Goal: Task Accomplishment & Management: Use online tool/utility

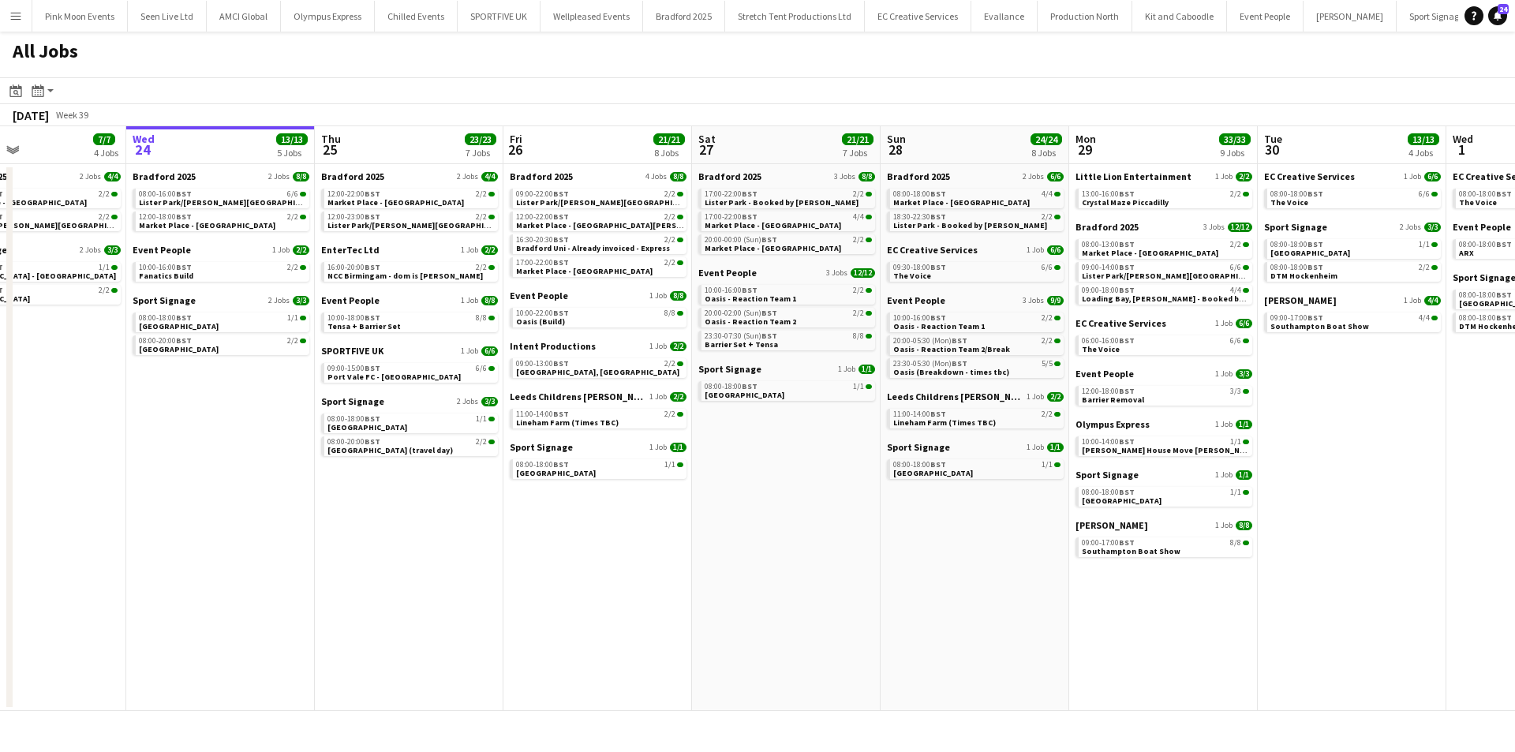
click at [451, 589] on app-all-jobs "All Jobs Date picker [DATE] [DATE] [DATE] M [DATE] T [DATE] W [DATE] T [DATE] F…" at bounding box center [757, 371] width 1515 height 679
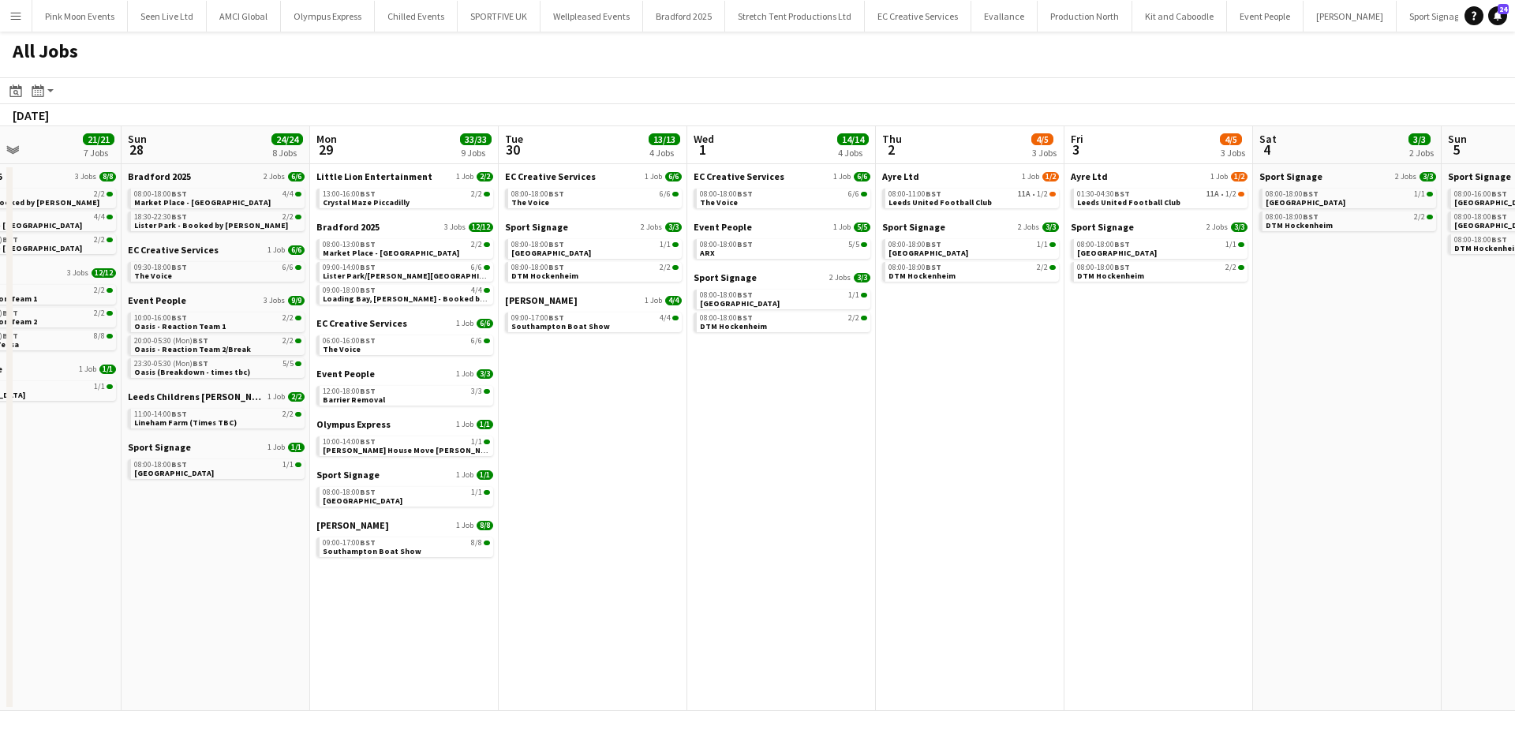
click at [168, 536] on app-all-jobs "All Jobs Date picker [DATE] [DATE] [DATE] M [DATE] T [DATE] W [DATE] T [DATE] F…" at bounding box center [757, 371] width 1515 height 679
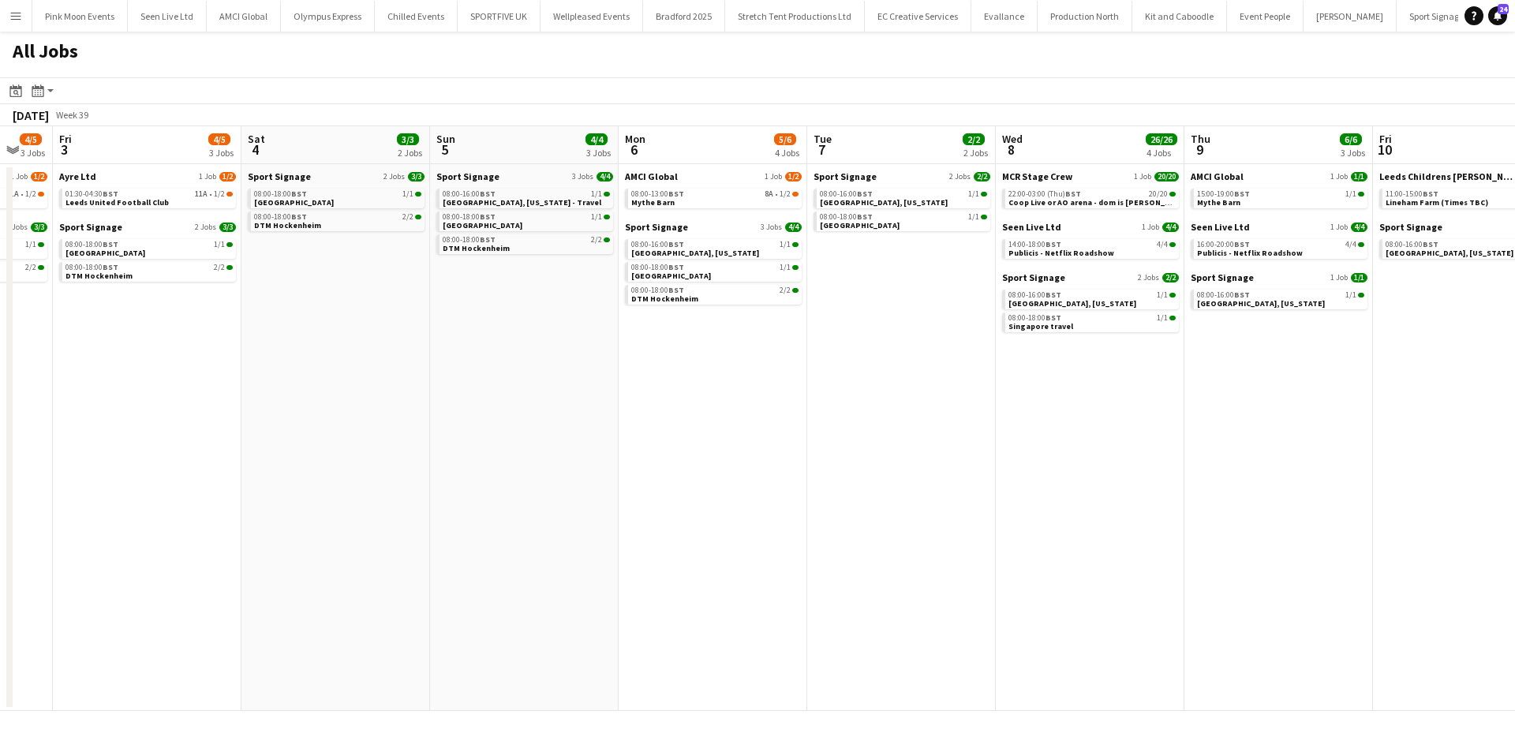
click at [273, 540] on app-calendar-viewport "Mon 29 33/33 9 Jobs Tue 30 13/13 4 Jobs Wed 1 14/14 4 Jobs Thu 2 4/5 3 Jobs Fri…" at bounding box center [757, 418] width 1515 height 585
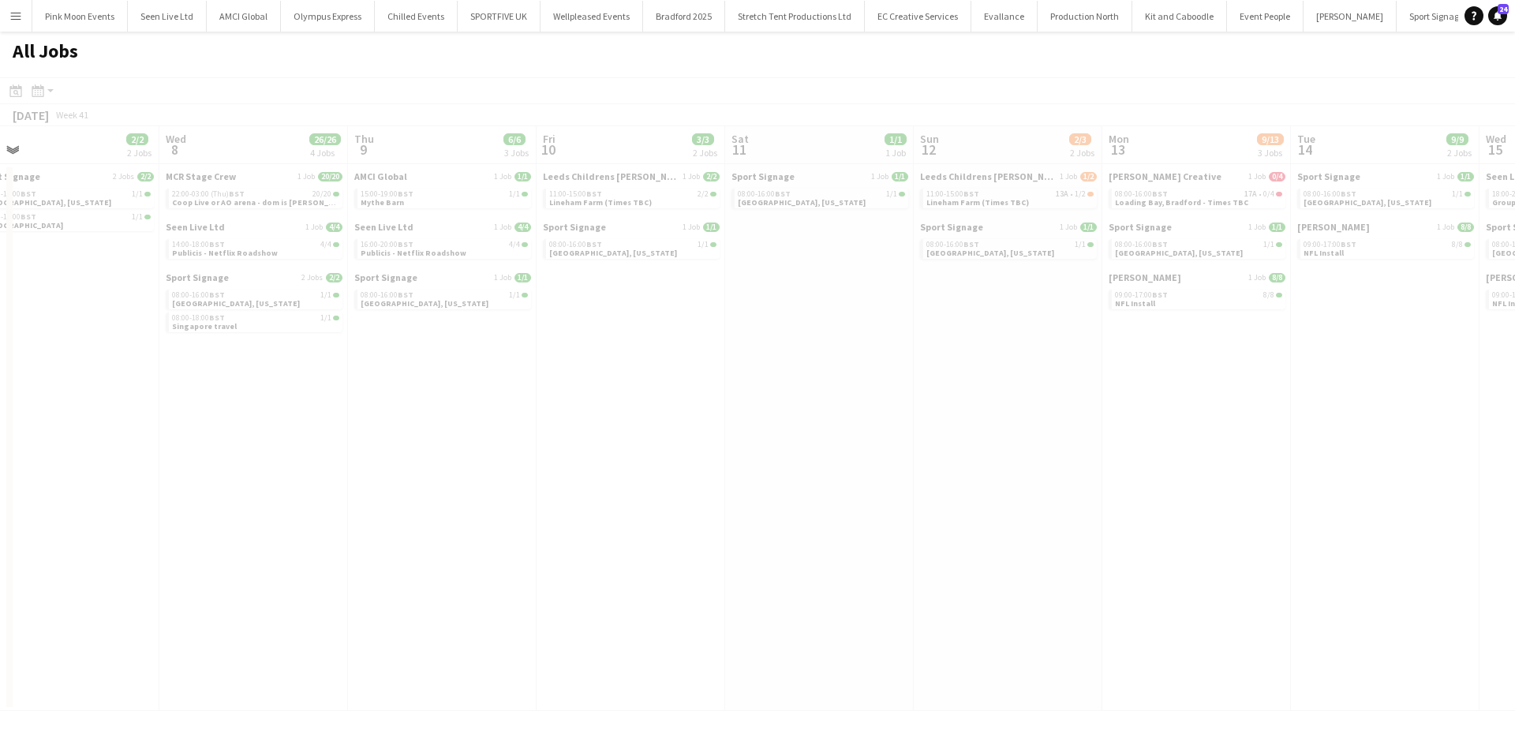
drag, startPoint x: 812, startPoint y: 562, endPoint x: 923, endPoint y: 513, distance: 121.5
click at [263, 562] on app-all-jobs "All Jobs Date picker [DATE] [DATE] [DATE] M [DATE] T [DATE] W [DATE] T [DATE] F…" at bounding box center [757, 371] width 1515 height 679
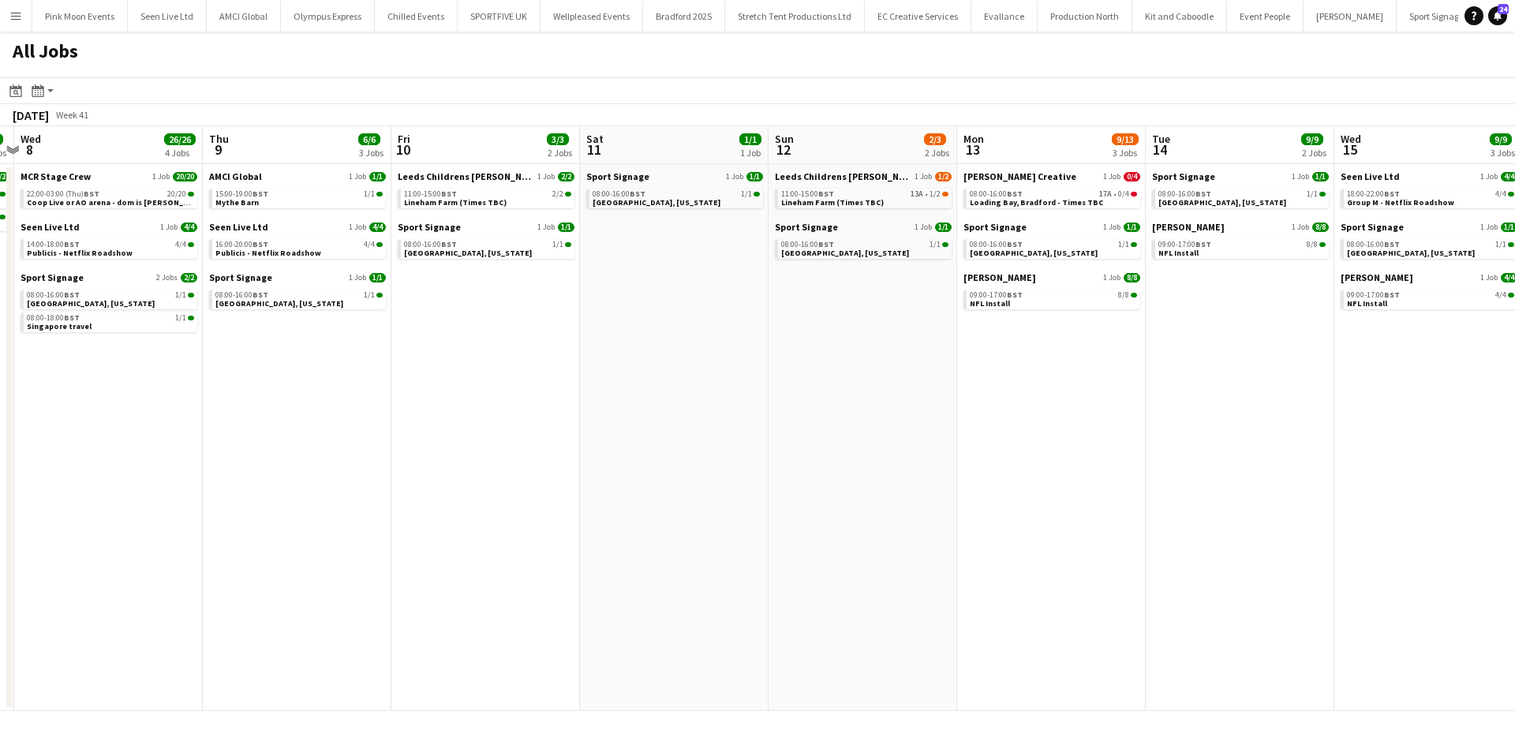
drag, startPoint x: 273, startPoint y: 473, endPoint x: 483, endPoint y: 504, distance: 212.1
click at [222, 471] on app-calendar-viewport "Sun 5 4/4 3 Jobs Mon 6 5/6 4 Jobs Tue 7 2/2 2 Jobs Wed 8 26/26 4 Jobs Thu 9 6/6…" at bounding box center [757, 418] width 1515 height 585
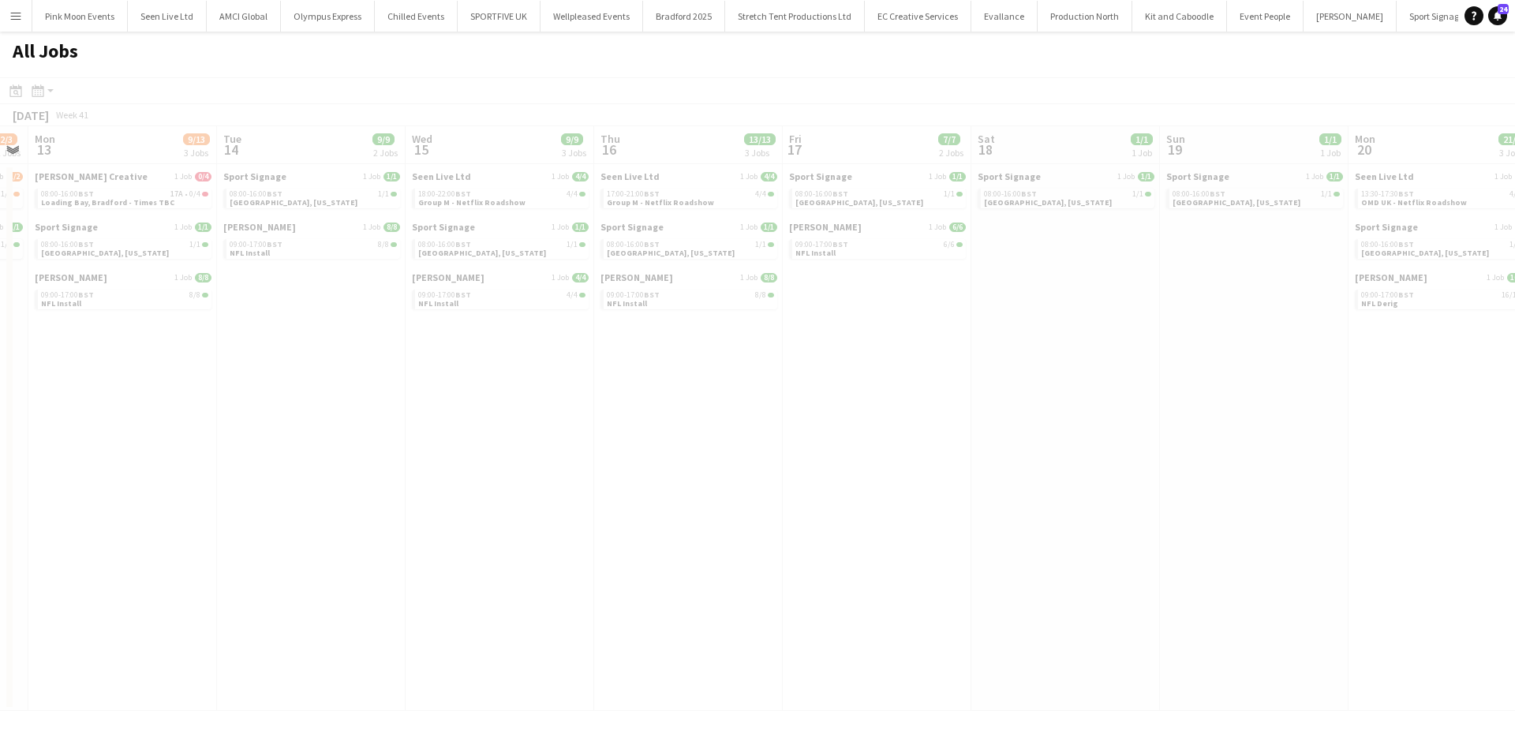
drag, startPoint x: 853, startPoint y: 587, endPoint x: 1130, endPoint y: 585, distance: 276.9
click at [275, 588] on app-all-jobs "All Jobs Date picker [DATE] [DATE] [DATE] M [DATE] T [DATE] W [DATE] T [DATE] F…" at bounding box center [757, 371] width 1515 height 679
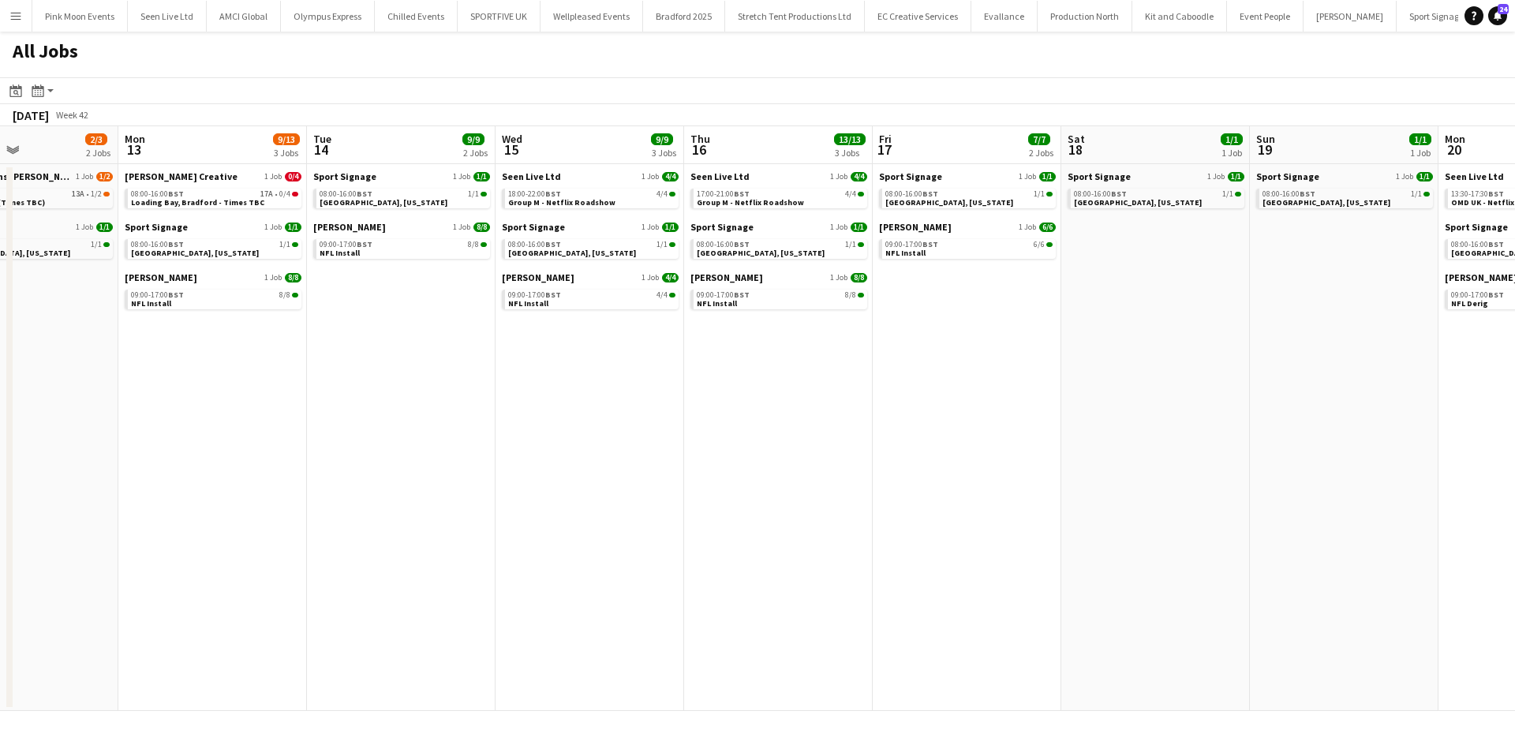
click at [366, 570] on app-all-jobs "All Jobs Date picker [DATE] [DATE] [DATE] M [DATE] T [DATE] W [DATE] T [DATE] F…" at bounding box center [757, 371] width 1515 height 679
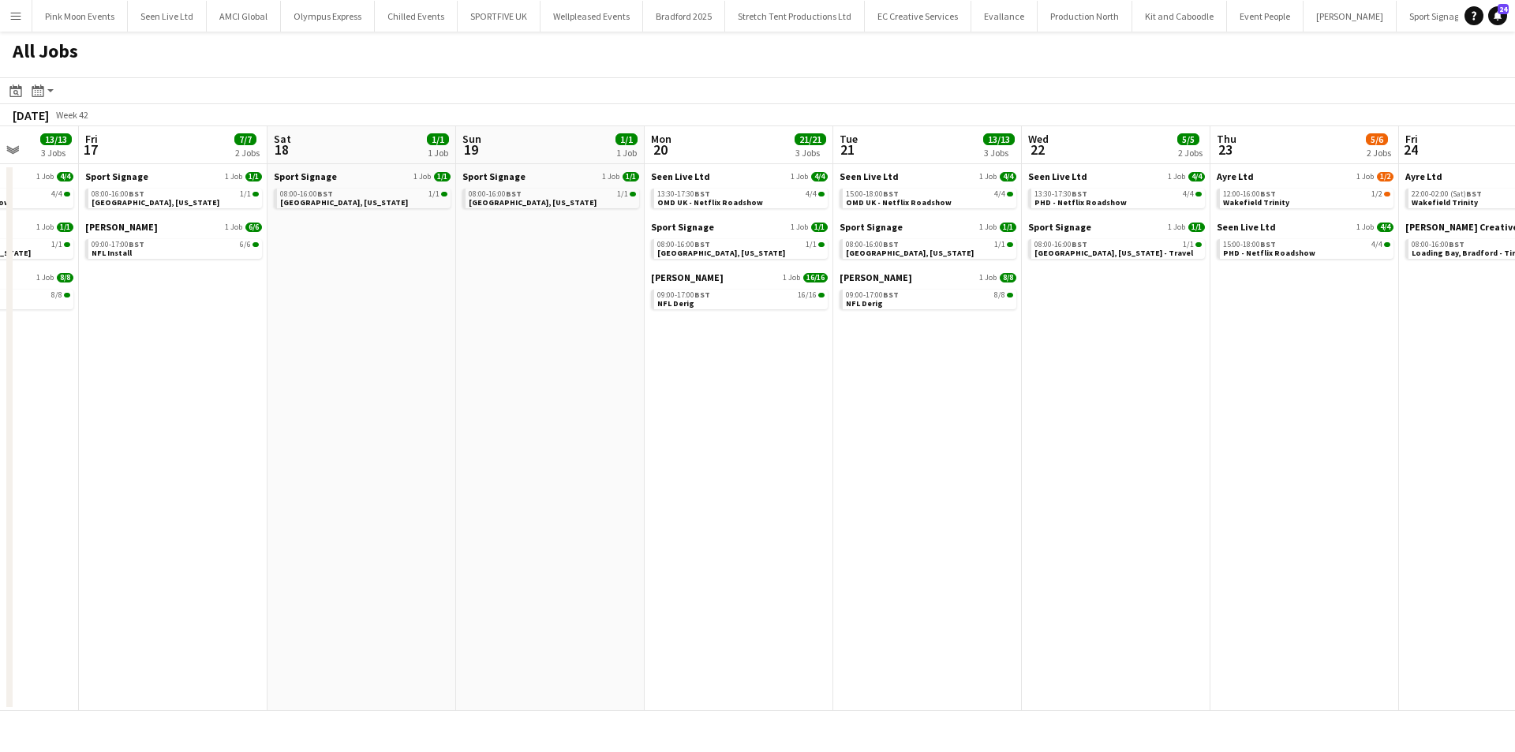
click at [59, 536] on app-all-jobs "All Jobs Date picker [DATE] [DATE] [DATE] M [DATE] T [DATE] W [DATE] T [DATE] F…" at bounding box center [757, 371] width 1515 height 679
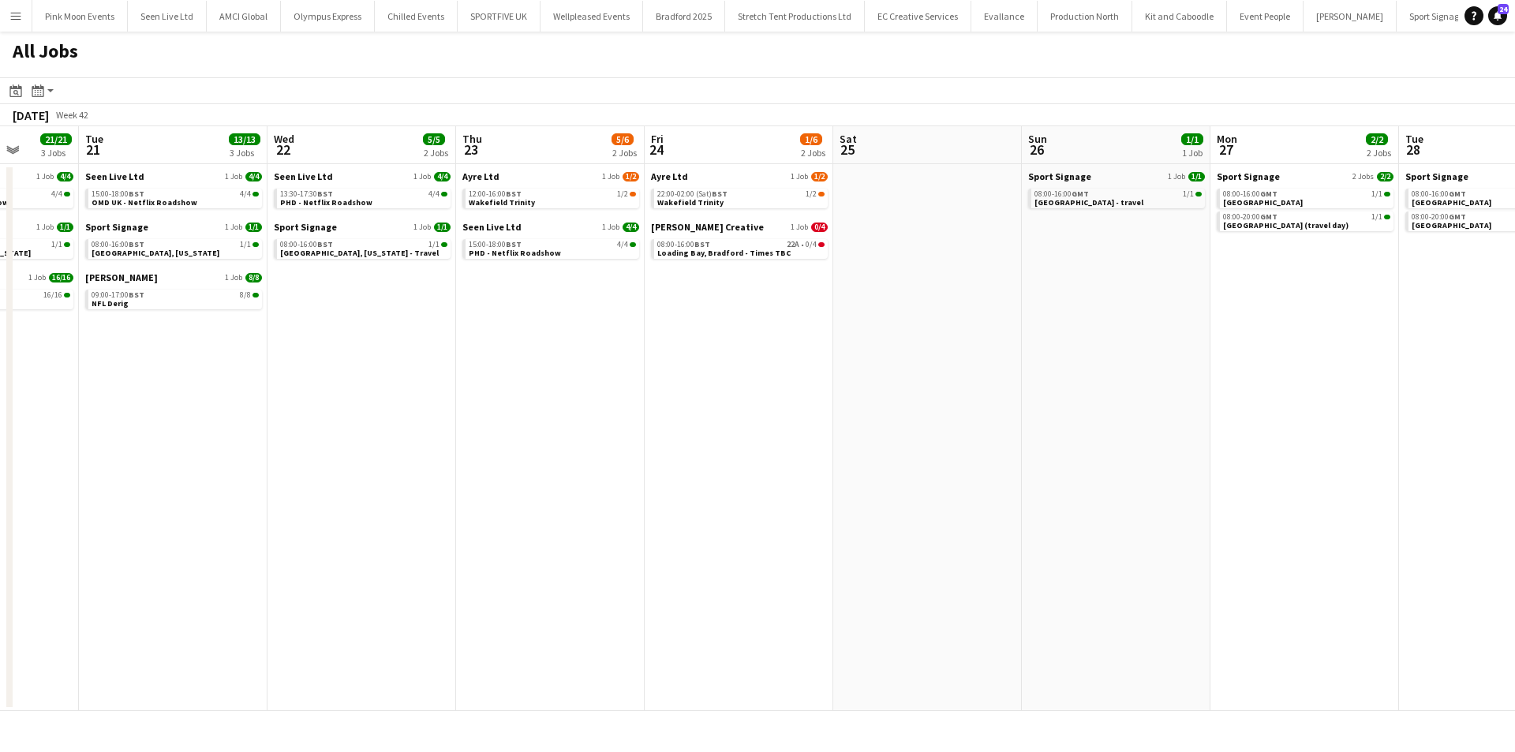
drag, startPoint x: 835, startPoint y: 521, endPoint x: 417, endPoint y: 521, distance: 417.3
click at [417, 521] on app-calendar-viewport "Sat 18 1/1 1 Job Sun 19 1/1 1 Job Mon 20 21/21 3 Jobs Tue 21 13/13 3 Jobs Wed 2…" at bounding box center [757, 418] width 1515 height 585
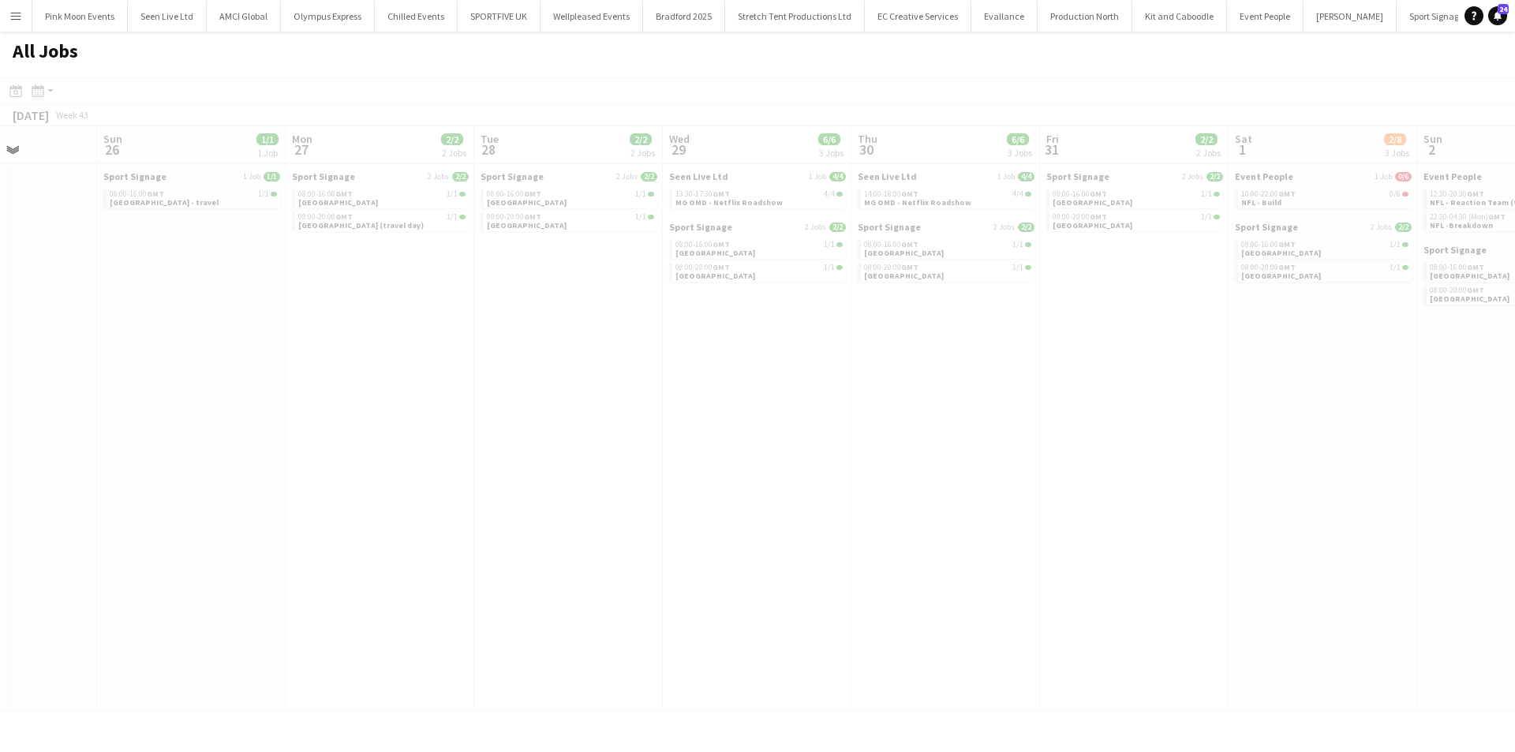
drag, startPoint x: 907, startPoint y: 578, endPoint x: 443, endPoint y: 561, distance: 464.9
click at [398, 573] on app-all-jobs "All Jobs Date picker [DATE] [DATE] [DATE] M [DATE] T [DATE] W [DATE] T [DATE] F…" at bounding box center [757, 371] width 1515 height 679
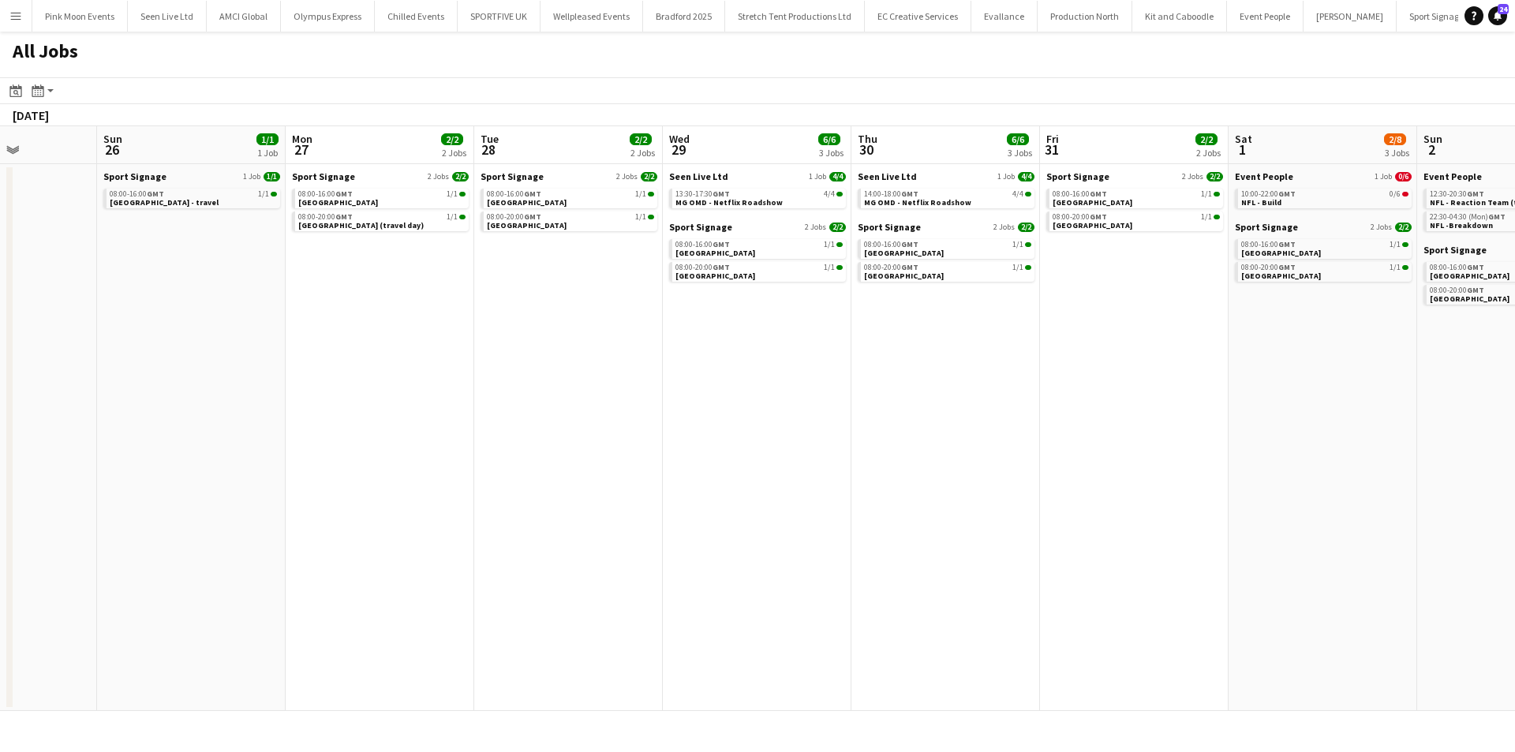
drag, startPoint x: 1252, startPoint y: 548, endPoint x: 872, endPoint y: 547, distance: 379.4
click at [869, 551] on app-calendar-viewport "Thu 23 5/6 2 Jobs Fri 24 1/6 2 Jobs Sat 25 Sun 26 1/1 1 Job Mon 27 2/2 2 Jobs T…" at bounding box center [757, 418] width 1515 height 585
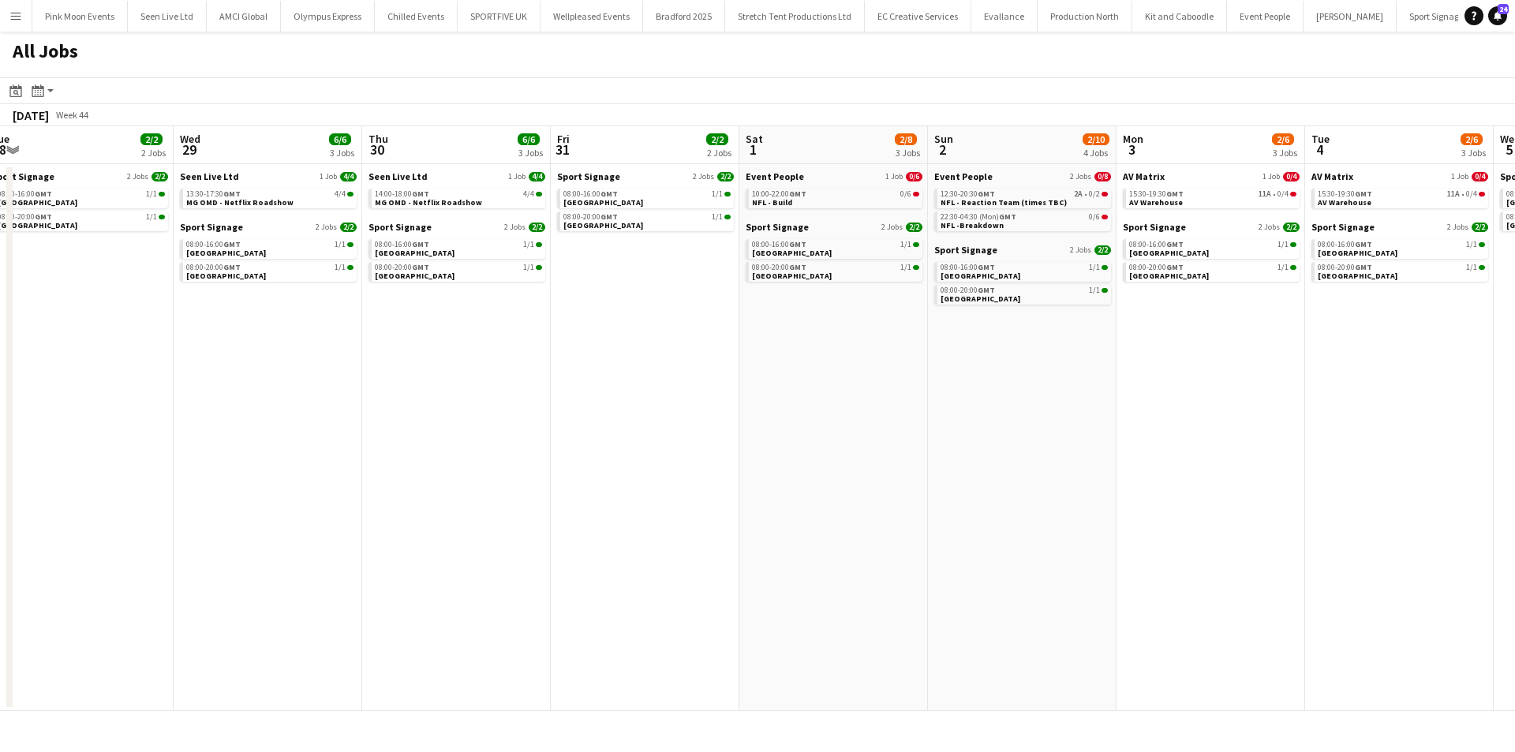
scroll to position [0, 612]
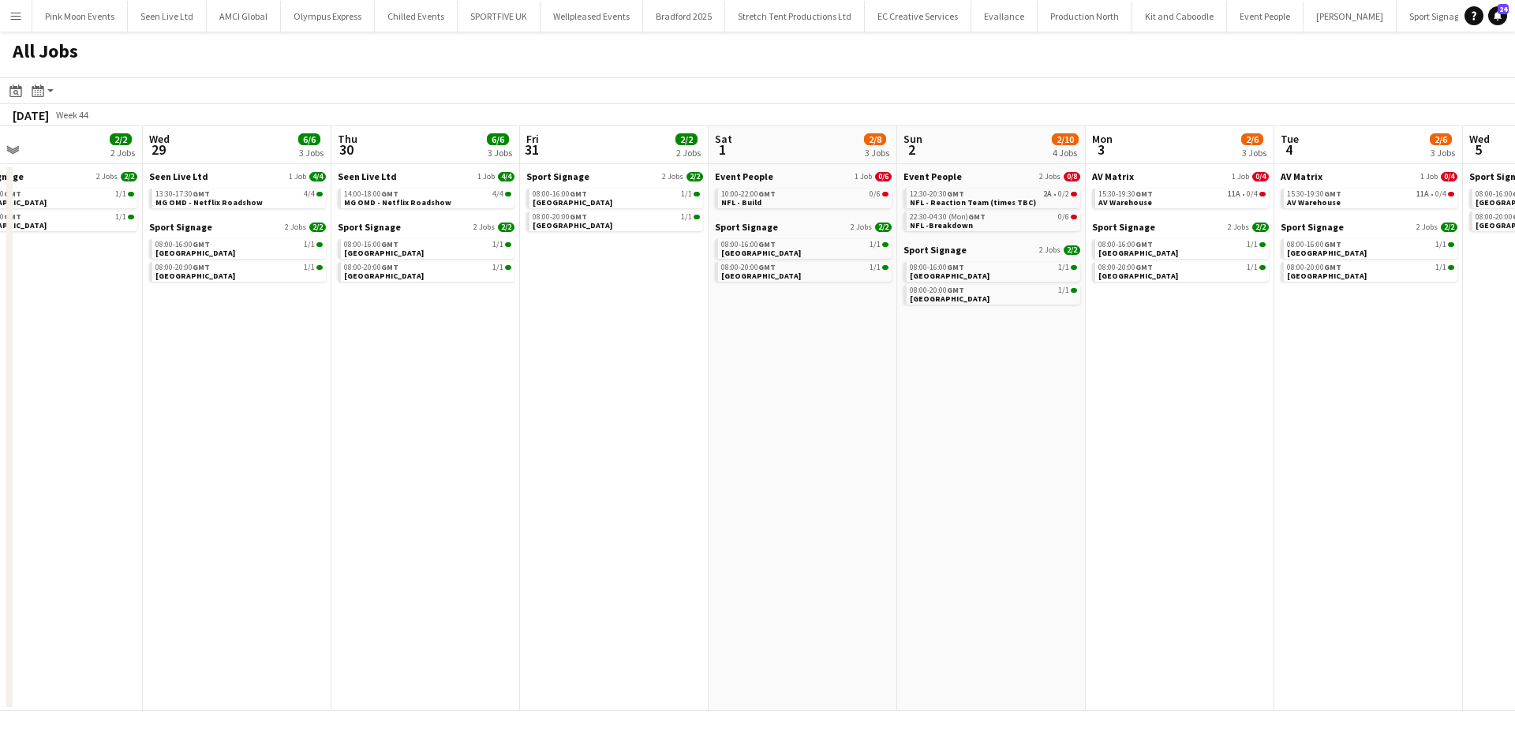
drag, startPoint x: 1011, startPoint y: 539, endPoint x: 882, endPoint y: 540, distance: 129.4
click at [889, 540] on app-calendar-viewport "Sat 25 Sun 26 1/1 1 Job Mon 27 2/2 2 Jobs Tue 28 2/2 2 Jobs Wed 29 6/6 3 Jobs T…" at bounding box center [757, 418] width 1515 height 585
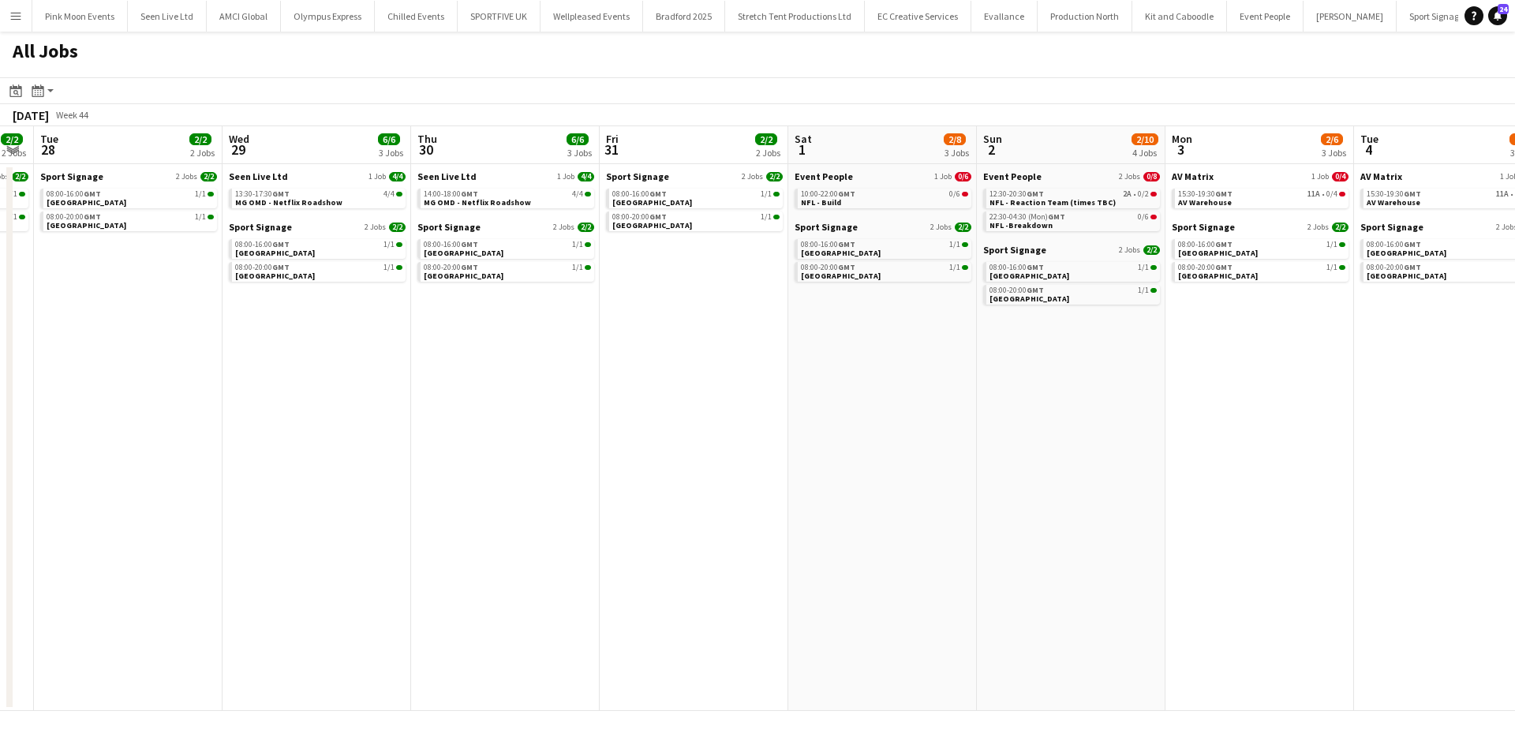
drag, startPoint x: 1353, startPoint y: 654, endPoint x: 256, endPoint y: 644, distance: 1096.5
click at [257, 644] on app-calendar-viewport "Sat 25 Sun 26 1/1 1 Job Mon 27 2/2 2 Jobs Tue 28 2/2 2 Jobs Wed 29 6/6 3 Jobs T…" at bounding box center [757, 418] width 1515 height 585
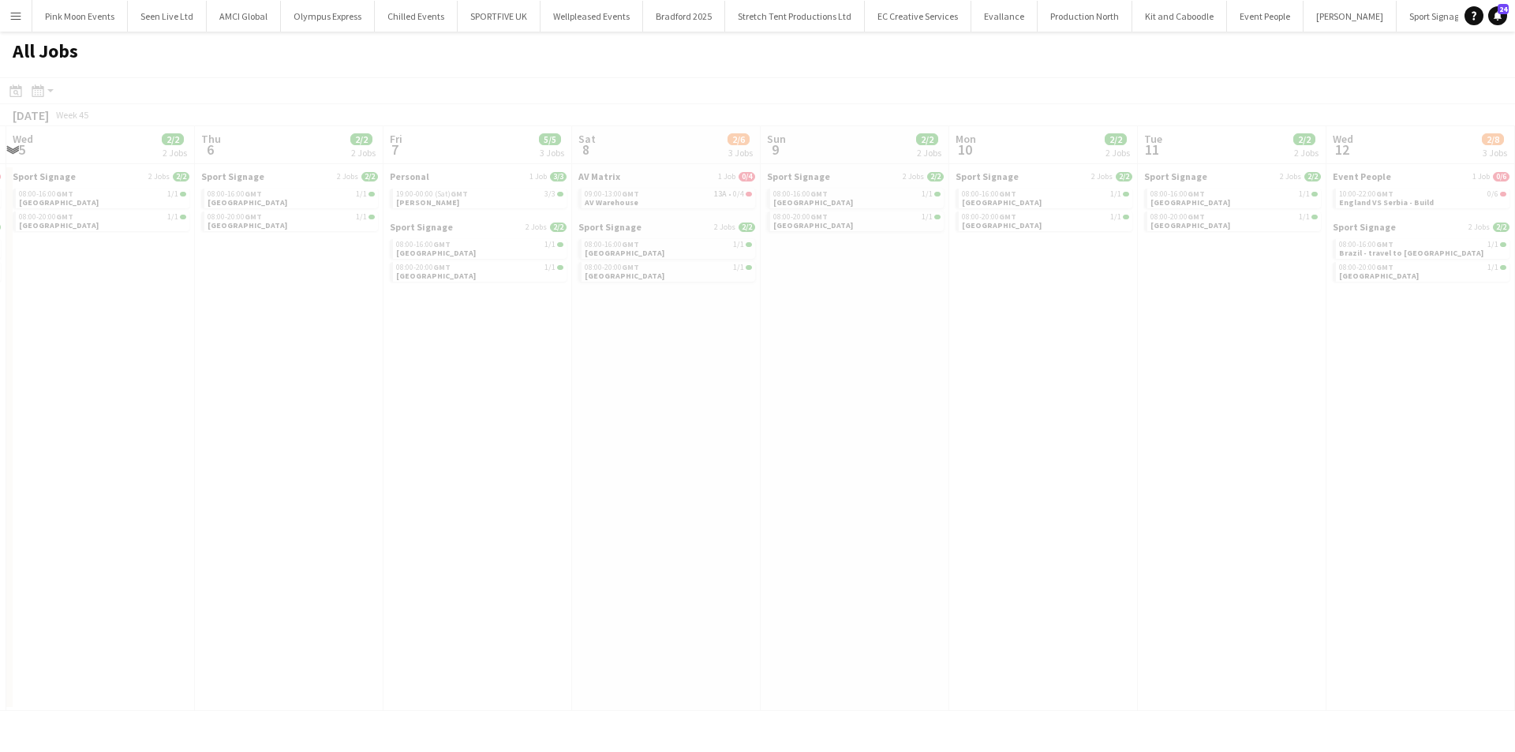
drag, startPoint x: 799, startPoint y: 492, endPoint x: 641, endPoint y: 439, distance: 167.4
click at [36, 409] on app-all-jobs "All Jobs Date picker [DATE] [DATE] [DATE] M [DATE] T [DATE] W [DATE] T [DATE] F…" at bounding box center [757, 371] width 1515 height 679
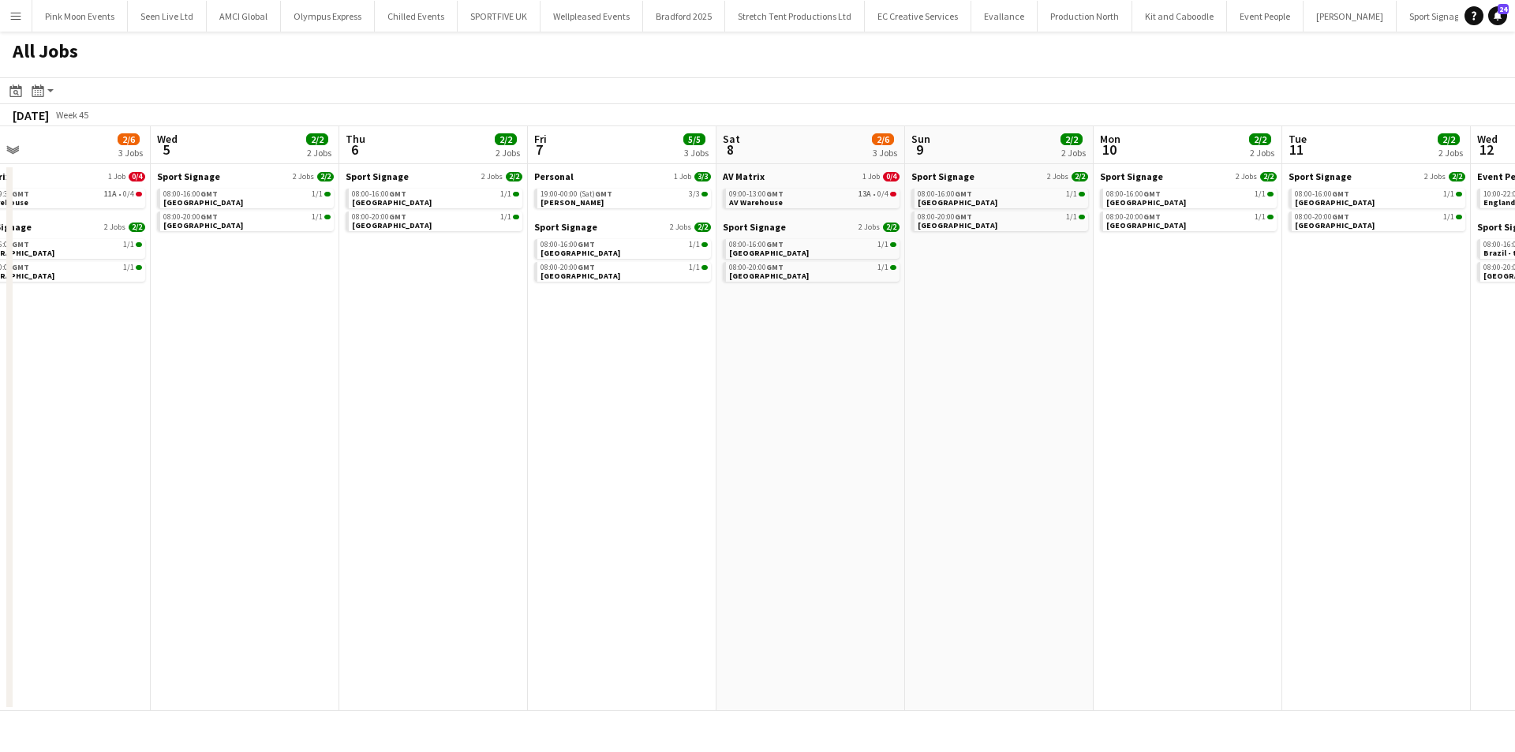
click at [255, 446] on app-all-jobs "All Jobs Date picker [DATE] [DATE] [DATE] M [DATE] T [DATE] W [DATE] T [DATE] F…" at bounding box center [757, 371] width 1515 height 679
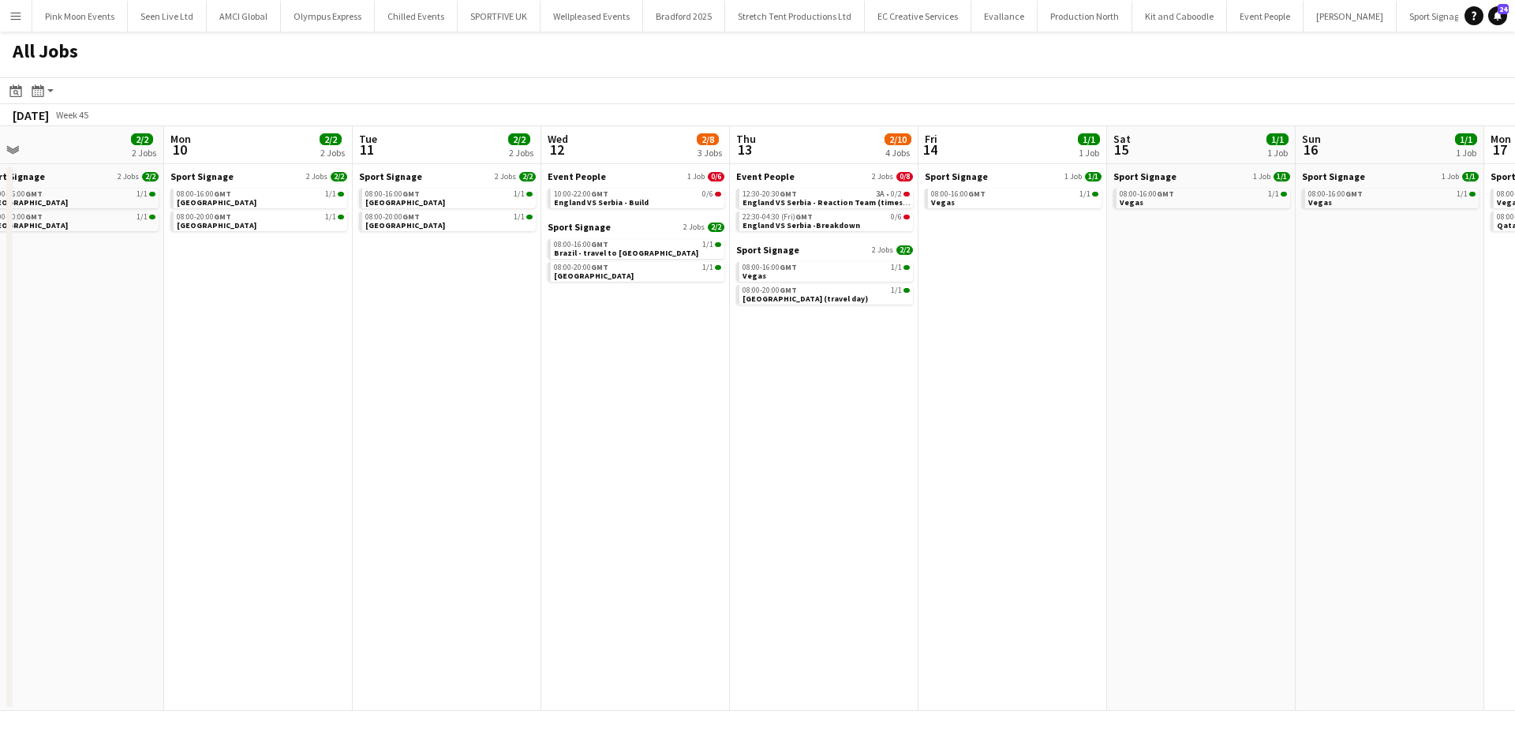
drag, startPoint x: 790, startPoint y: 431, endPoint x: 1118, endPoint y: 446, distance: 328.5
click at [1144, 429] on app-calendar-viewport "Fri 7 5/5 3 Jobs Sat 8 2/6 3 Jobs Sun 9 2/2 2 Jobs Mon 10 2/2 2 Jobs Tue 11 2/2…" at bounding box center [757, 418] width 1515 height 585
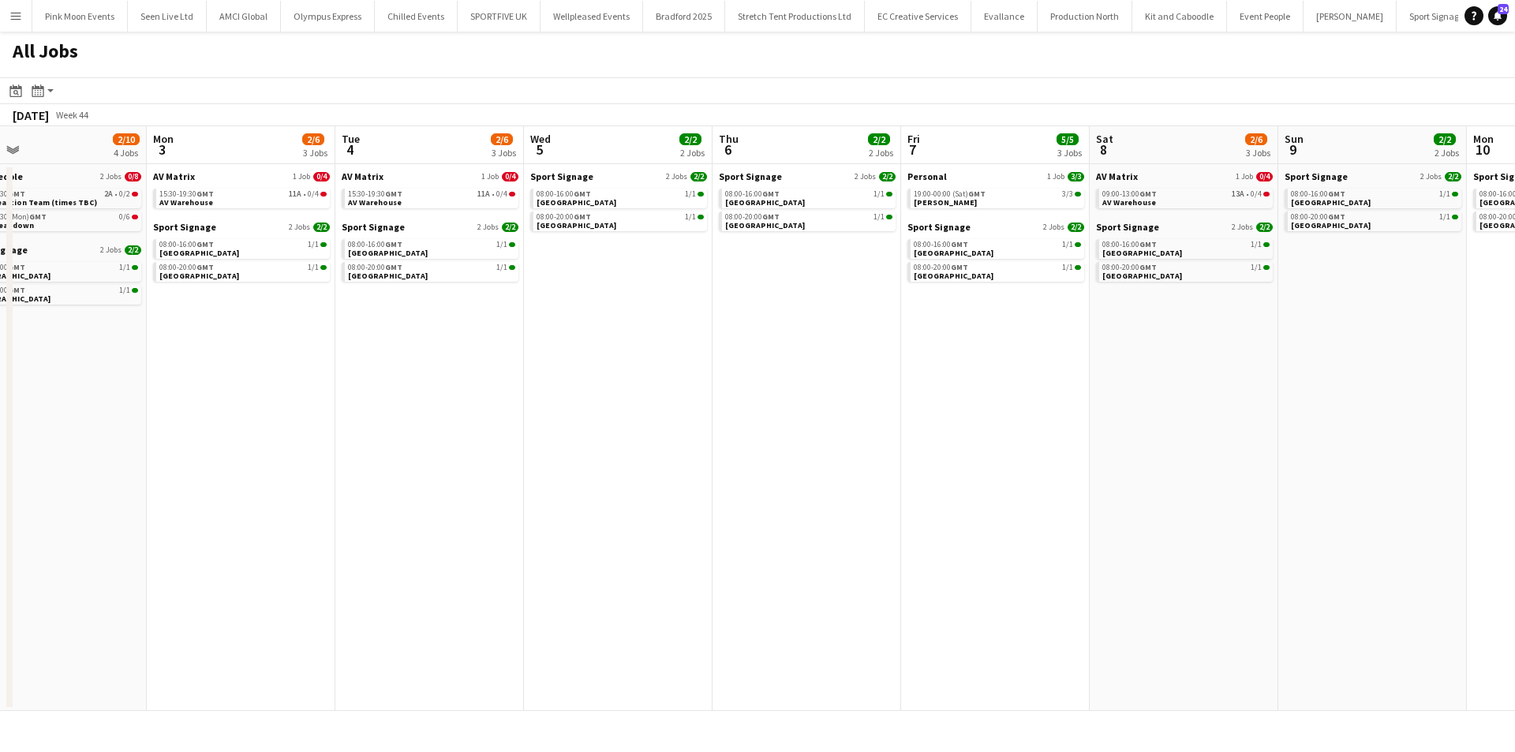
drag, startPoint x: 296, startPoint y: 484, endPoint x: 1081, endPoint y: 396, distance: 790.5
click at [1088, 393] on app-calendar-viewport "Fri 31 2/2 2 Jobs Sat 1 2/8 3 Jobs Sun 2 2/10 4 Jobs Mon 3 2/6 3 Jobs Tue 4 2/6…" at bounding box center [757, 418] width 1515 height 585
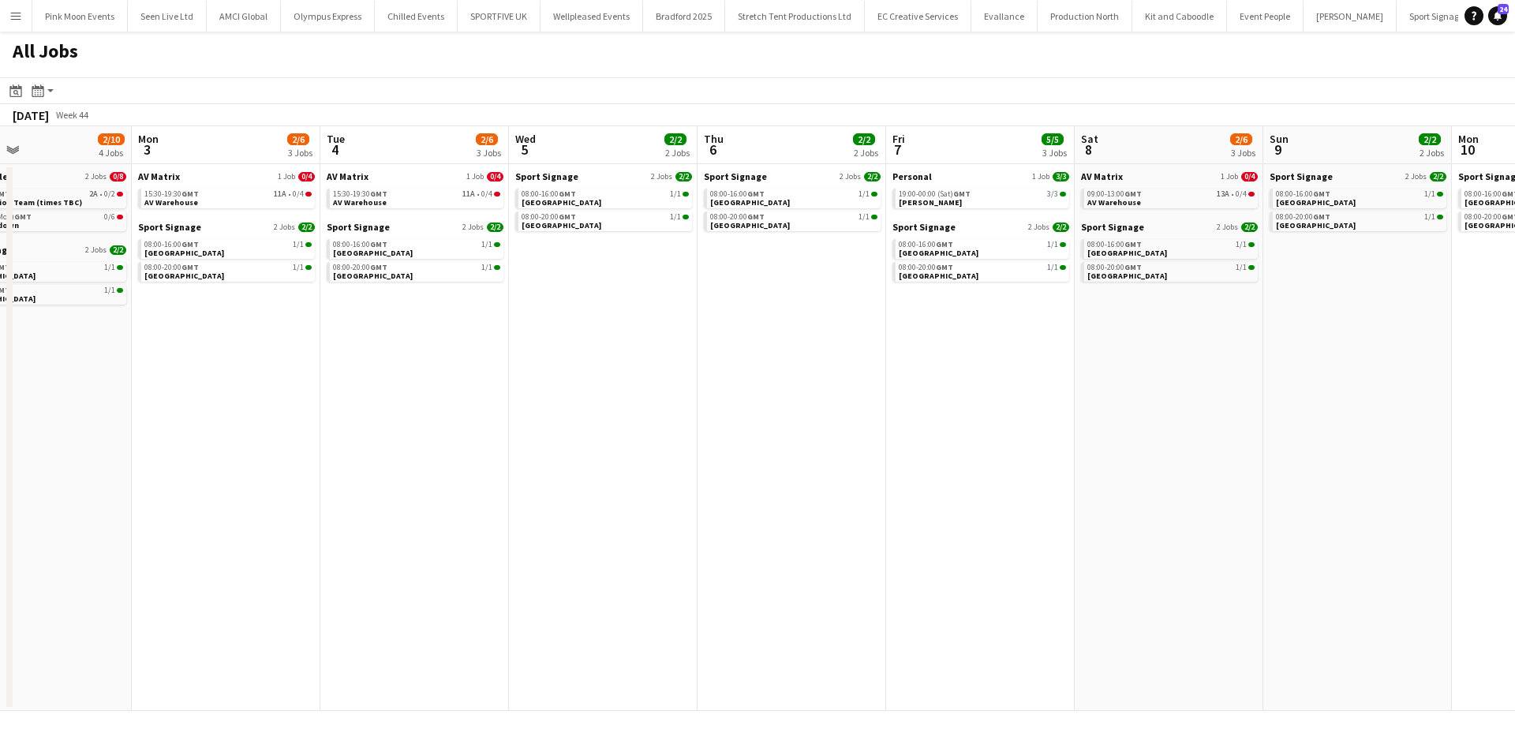
drag, startPoint x: 664, startPoint y: 420, endPoint x: 753, endPoint y: 411, distance: 88.8
click at [753, 411] on app-calendar-viewport "Fri 31 2/2 2 Jobs Sat 1 2/8 3 Jobs Sun 2 2/10 4 Jobs Mon 3 2/6 3 Jobs Tue 4 2/6…" at bounding box center [757, 418] width 1515 height 585
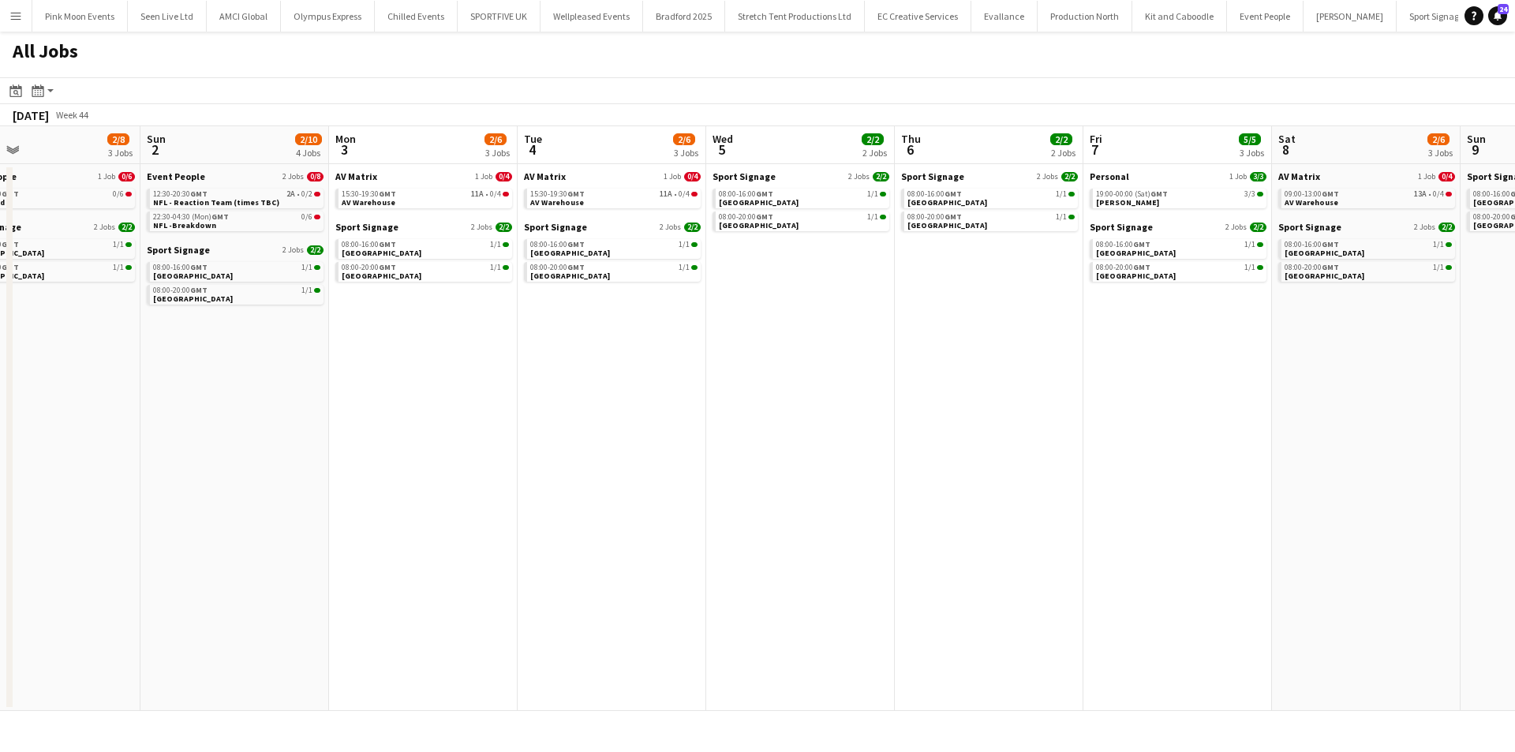
drag, startPoint x: 558, startPoint y: 423, endPoint x: 806, endPoint y: 380, distance: 251.3
click at [806, 380] on app-calendar-viewport "Thu 30 6/6 3 Jobs Fri 31 2/2 2 Jobs Sat 1 2/8 3 Jobs Sun 2 2/10 4 Jobs Mon 3 2/…" at bounding box center [757, 418] width 1515 height 585
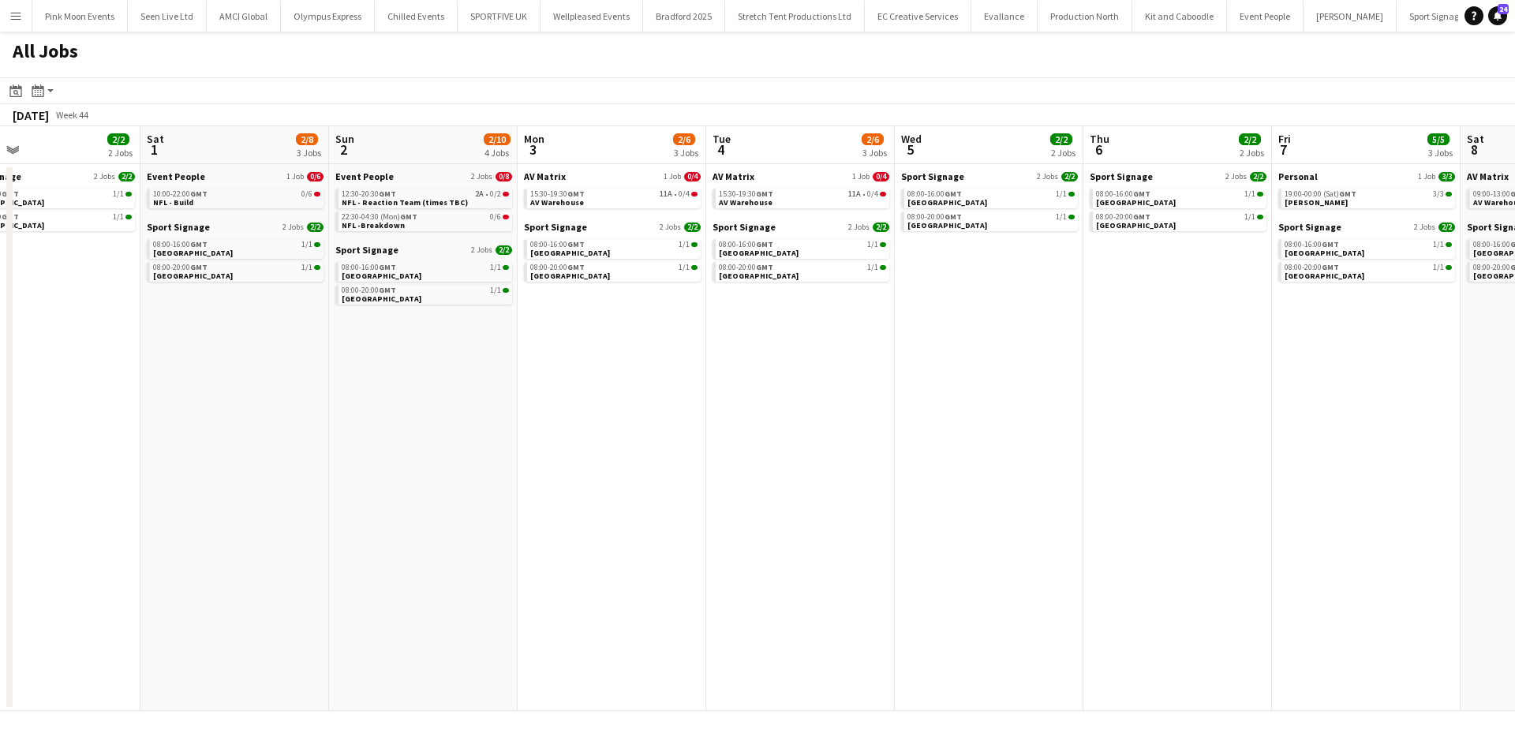
scroll to position [0, 375]
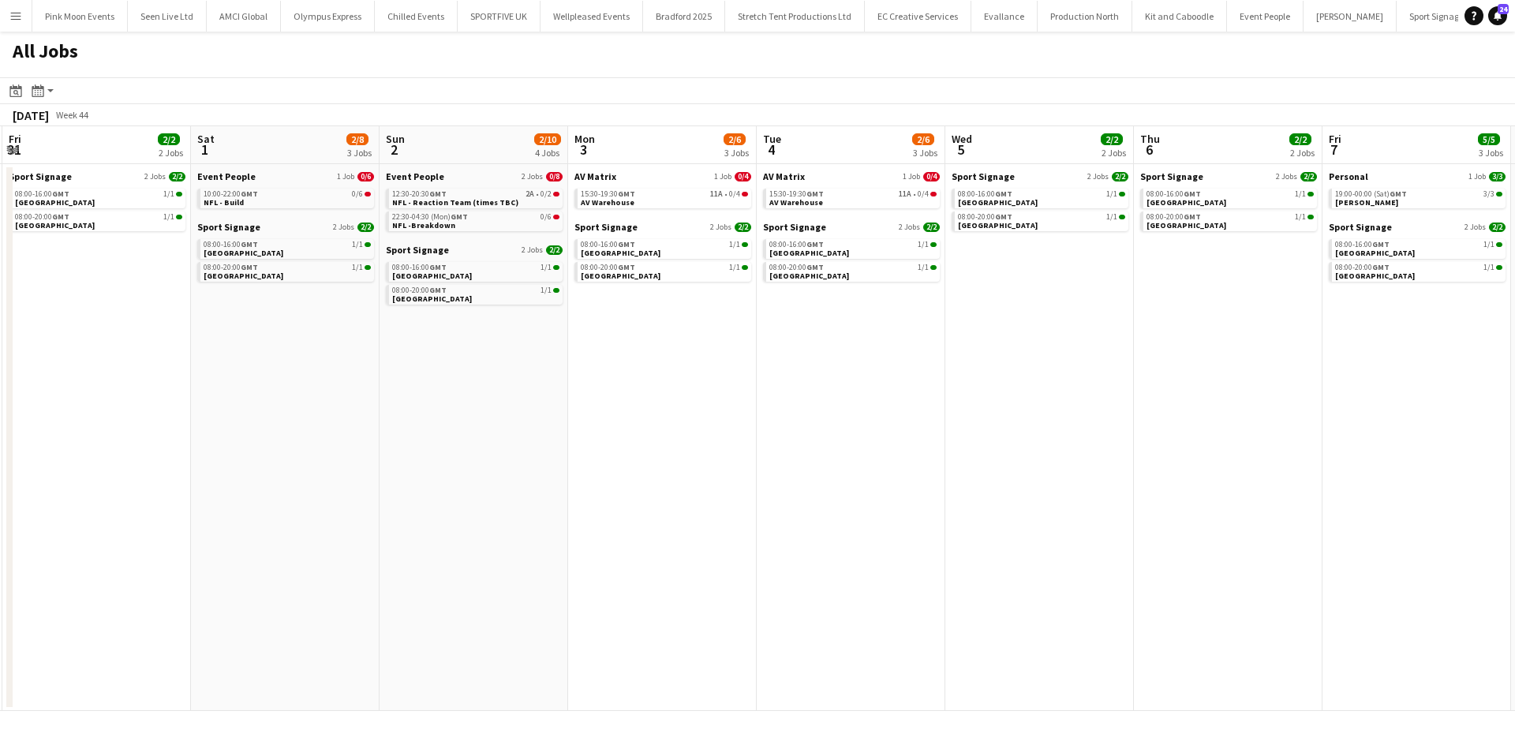
click at [576, 419] on app-date-cell "AV Matrix 1 Job 0/4 15:30-19:30 GMT 11A • 0/4 AV Warehouse Sport Signage 2 Jobs…" at bounding box center [662, 437] width 189 height 547
click at [359, 555] on app-date-cell "Event People 1 Job 0/6 10:00-22:00 GMT 0/6 NFL - Build Sport Signage 2 Jobs [DA…" at bounding box center [285, 437] width 189 height 547
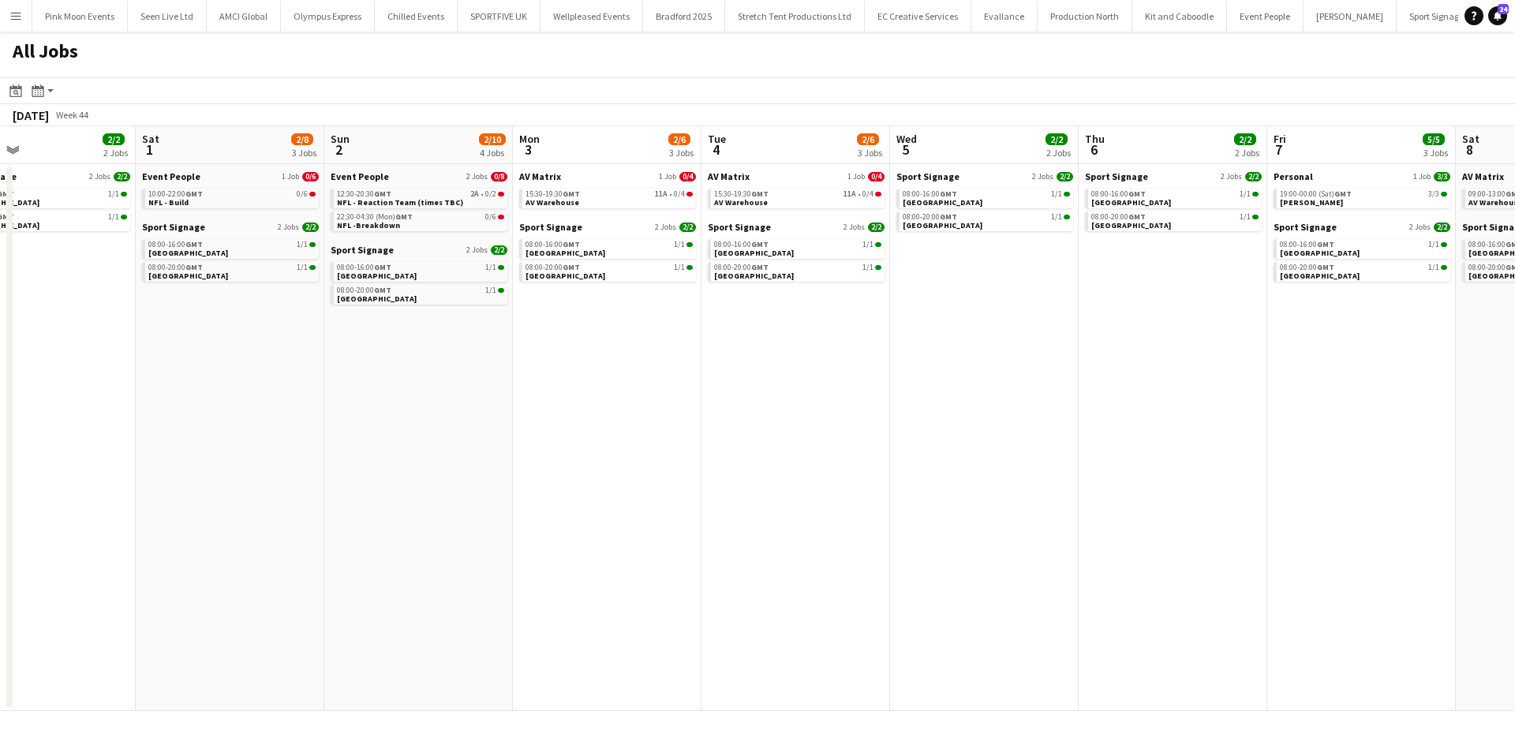
drag, startPoint x: 580, startPoint y: 469, endPoint x: 786, endPoint y: 469, distance: 206.7
click at [746, 469] on app-calendar-viewport "Wed 29 6/6 3 Jobs Thu 30 6/6 3 Jobs Fri 31 2/2 2 Jobs Sat 1 2/8 3 Jobs Sun 2 2/…" at bounding box center [757, 418] width 1515 height 585
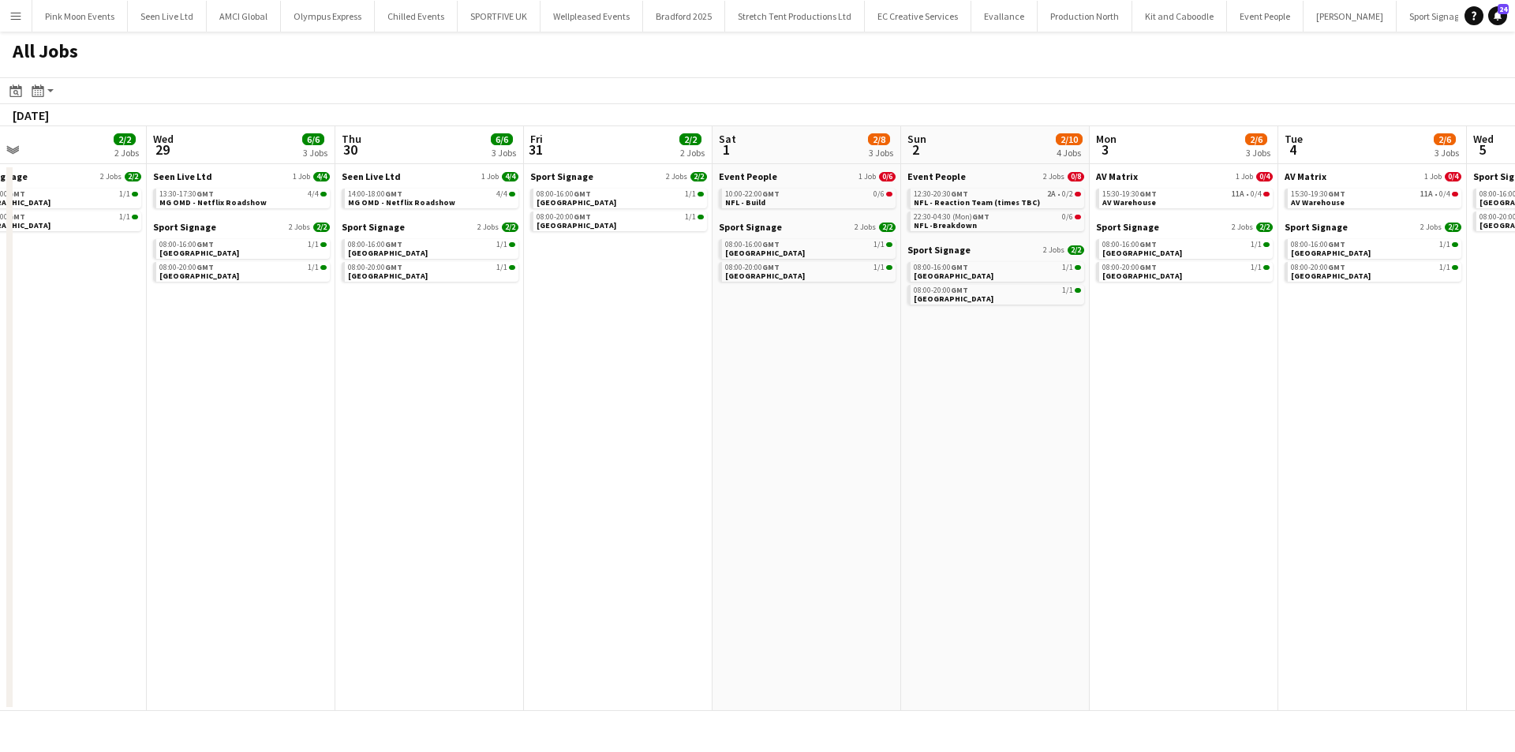
drag, startPoint x: 517, startPoint y: 461, endPoint x: 893, endPoint y: 387, distance: 383.7
click at [913, 365] on app-calendar-viewport "Sun 26 1/1 1 Job Mon 27 2/2 2 Jobs Tue 28 2/2 2 Jobs Wed 29 6/6 3 Jobs Thu 30 6…" at bounding box center [757, 418] width 1515 height 585
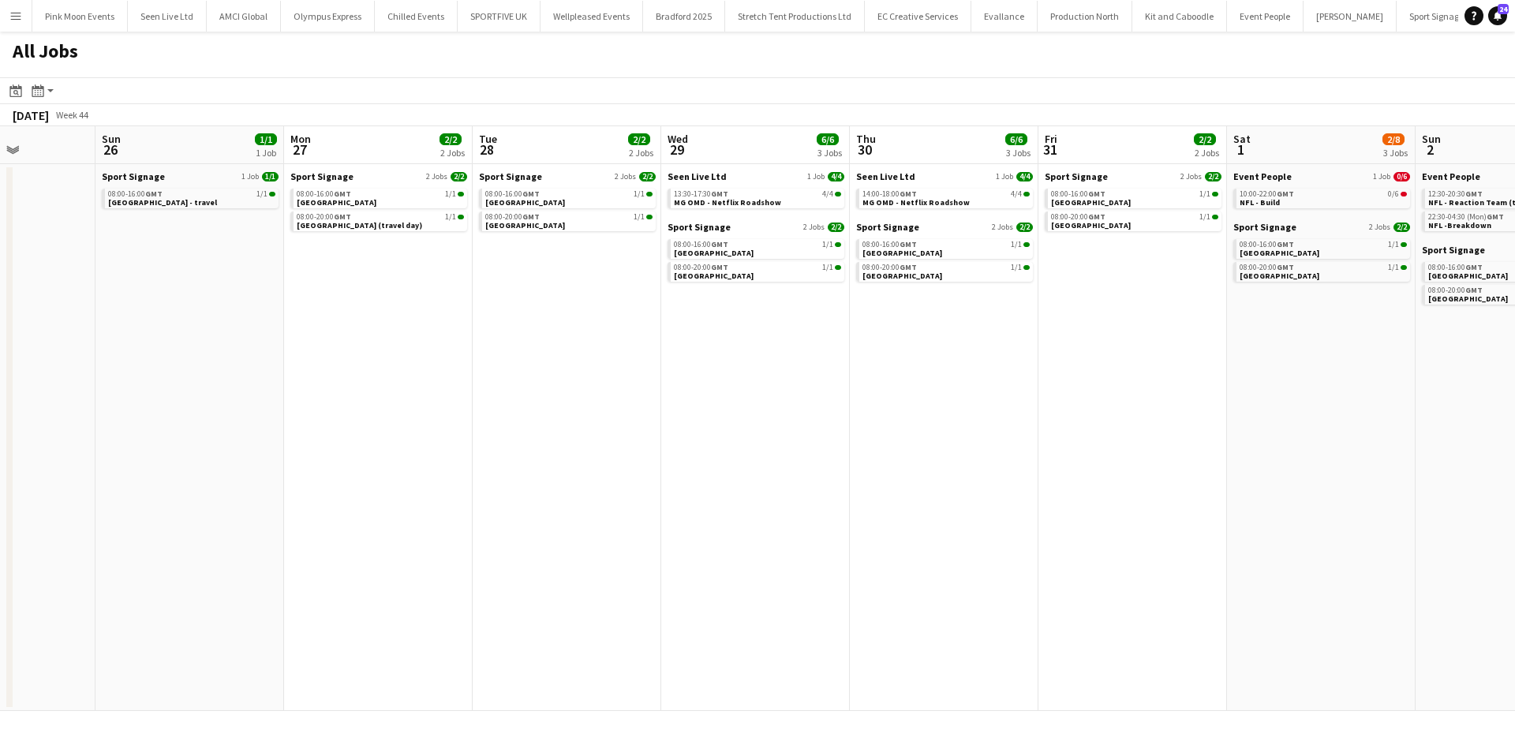
drag, startPoint x: 16, startPoint y: 537, endPoint x: 816, endPoint y: 492, distance: 801.9
click at [703, 492] on app-calendar-viewport "Thu 23 5/6 2 Jobs Fri 24 1/6 2 Jobs Sat 25 Sun 26 1/1 1 Job Mon 27 2/2 2 Jobs T…" at bounding box center [757, 418] width 1515 height 585
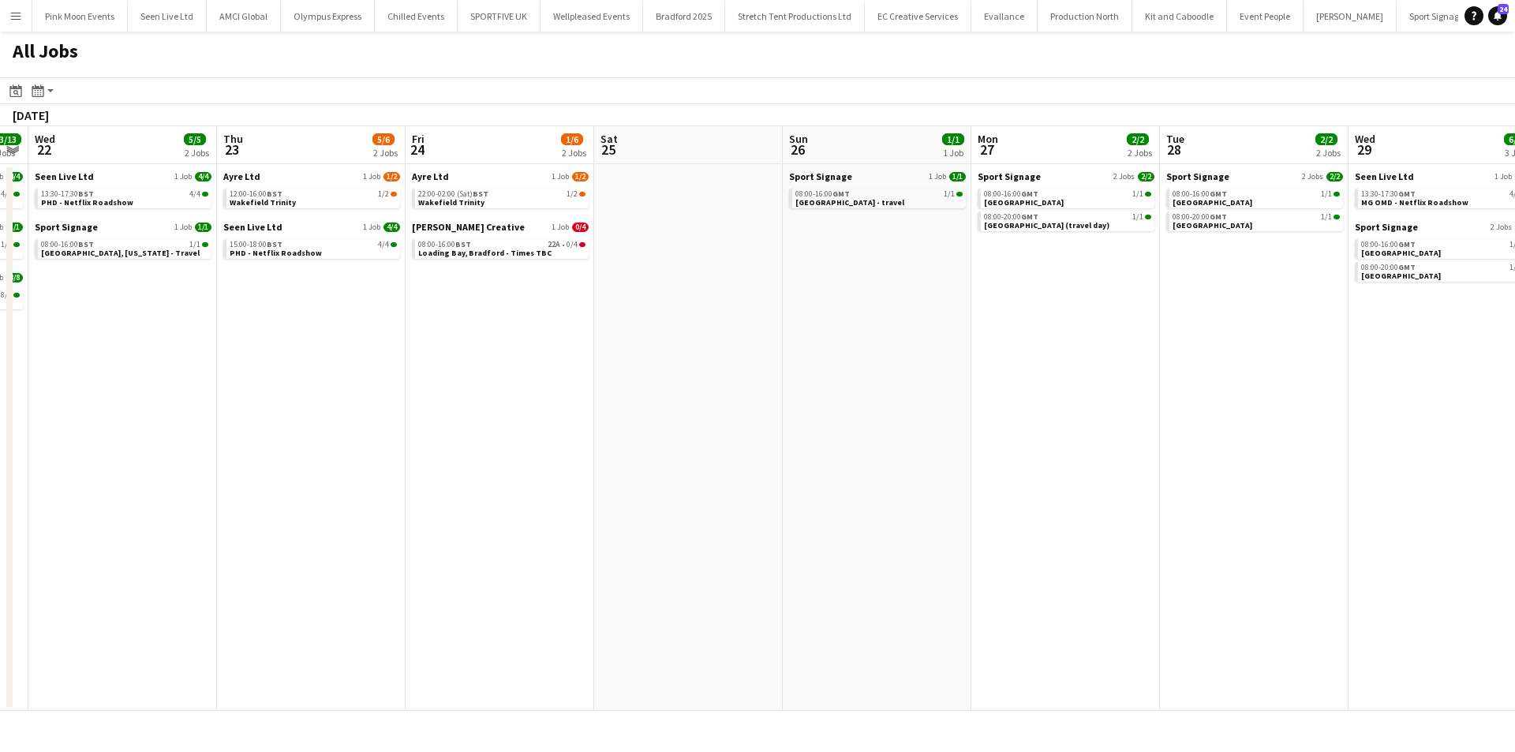
click at [988, 414] on app-calendar-viewport "Mon 20 21/21 3 Jobs Tue 21 13/13 3 Jobs Wed 22 5/5 2 Jobs Thu 23 5/6 2 Jobs Fri…" at bounding box center [757, 418] width 1515 height 585
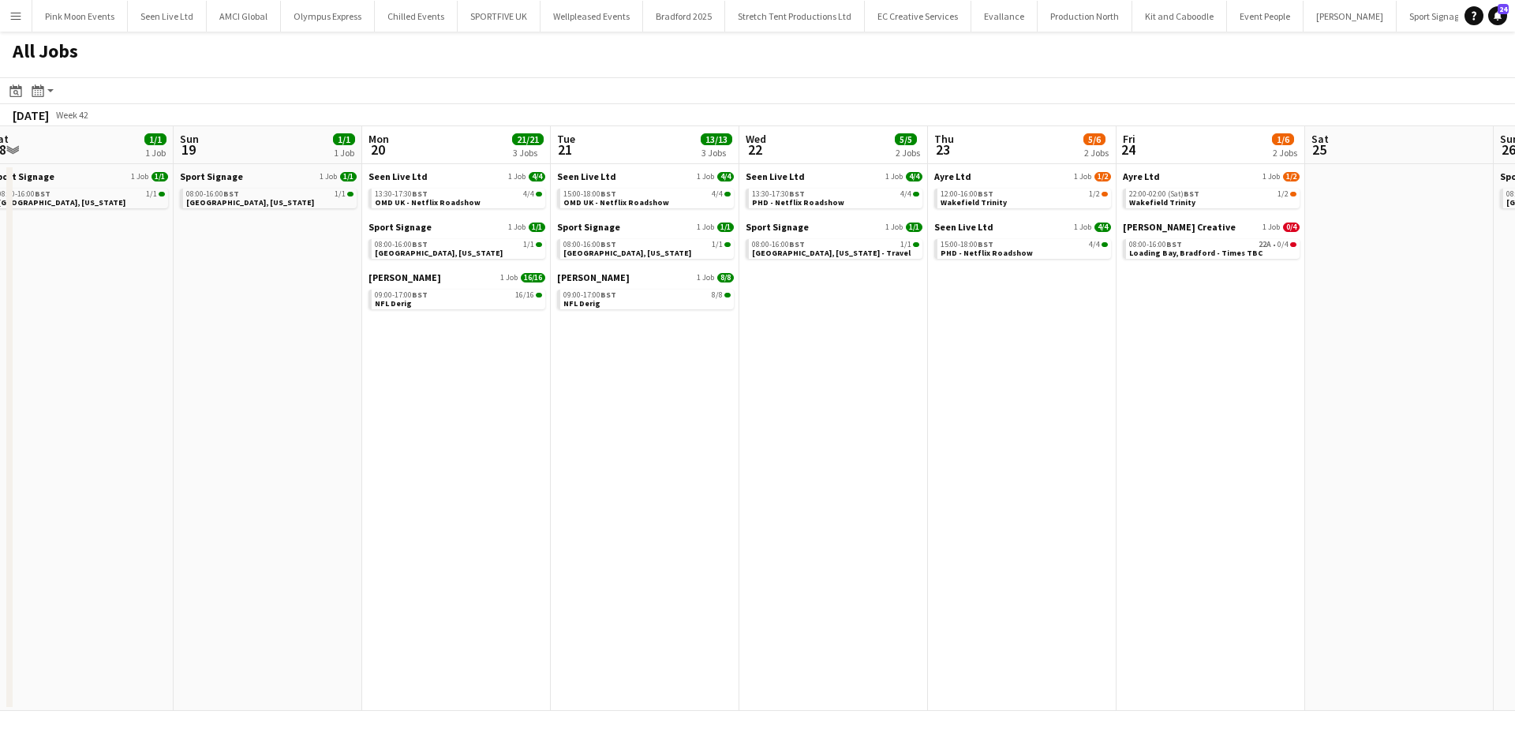
drag, startPoint x: 710, startPoint y: 392, endPoint x: 802, endPoint y: 364, distance: 96.3
click at [806, 364] on app-calendar-viewport "Thu 16 13/13 3 Jobs Fri 17 7/7 2 Jobs Sat 18 1/1 1 Job Sun 19 1/1 1 Job Mon 20 …" at bounding box center [757, 418] width 1515 height 585
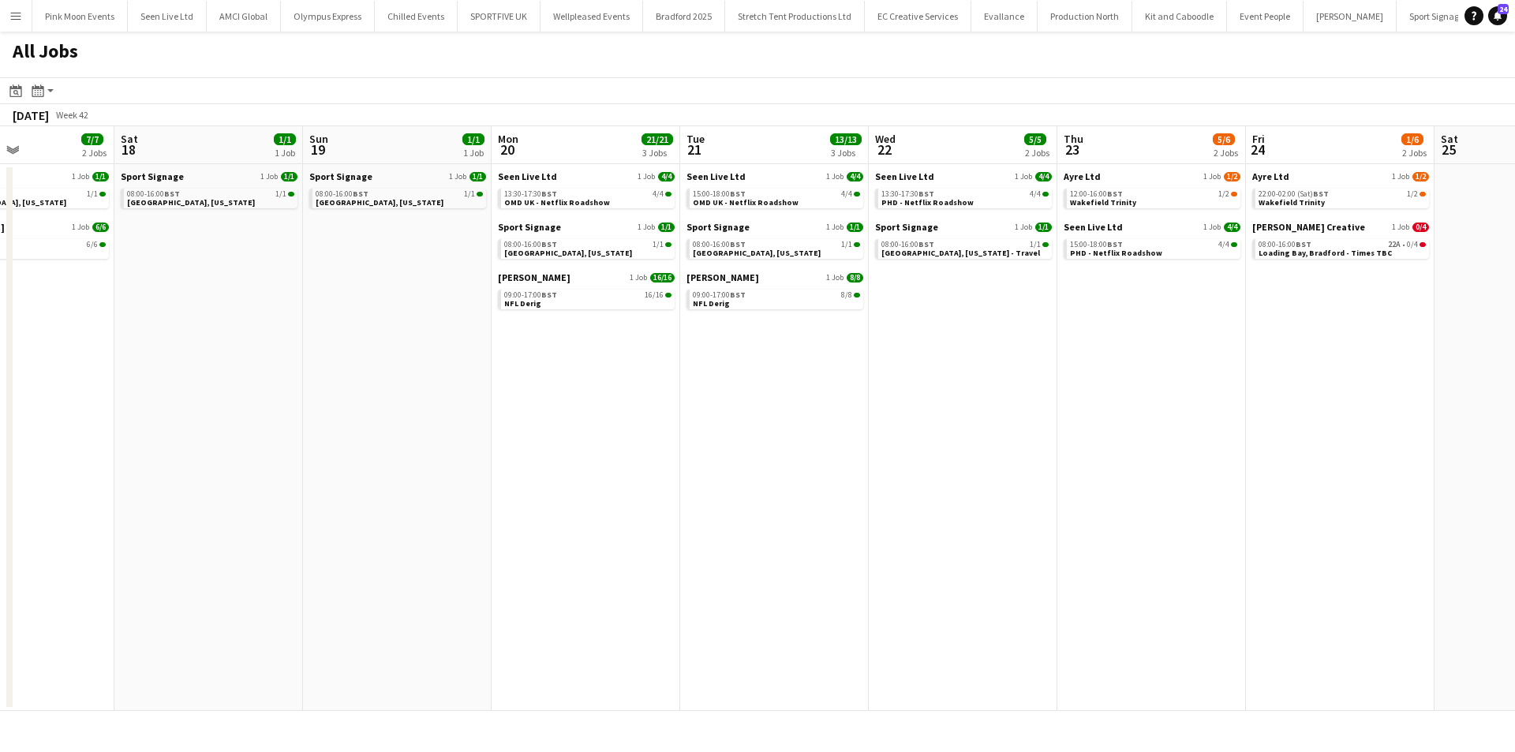
click at [529, 371] on app-calendar-viewport "Wed 15 9/9 3 Jobs Thu 16 13/13 3 Jobs Fri 17 7/7 2 Jobs Sat 18 1/1 1 Job Sun 19…" at bounding box center [757, 418] width 1515 height 585
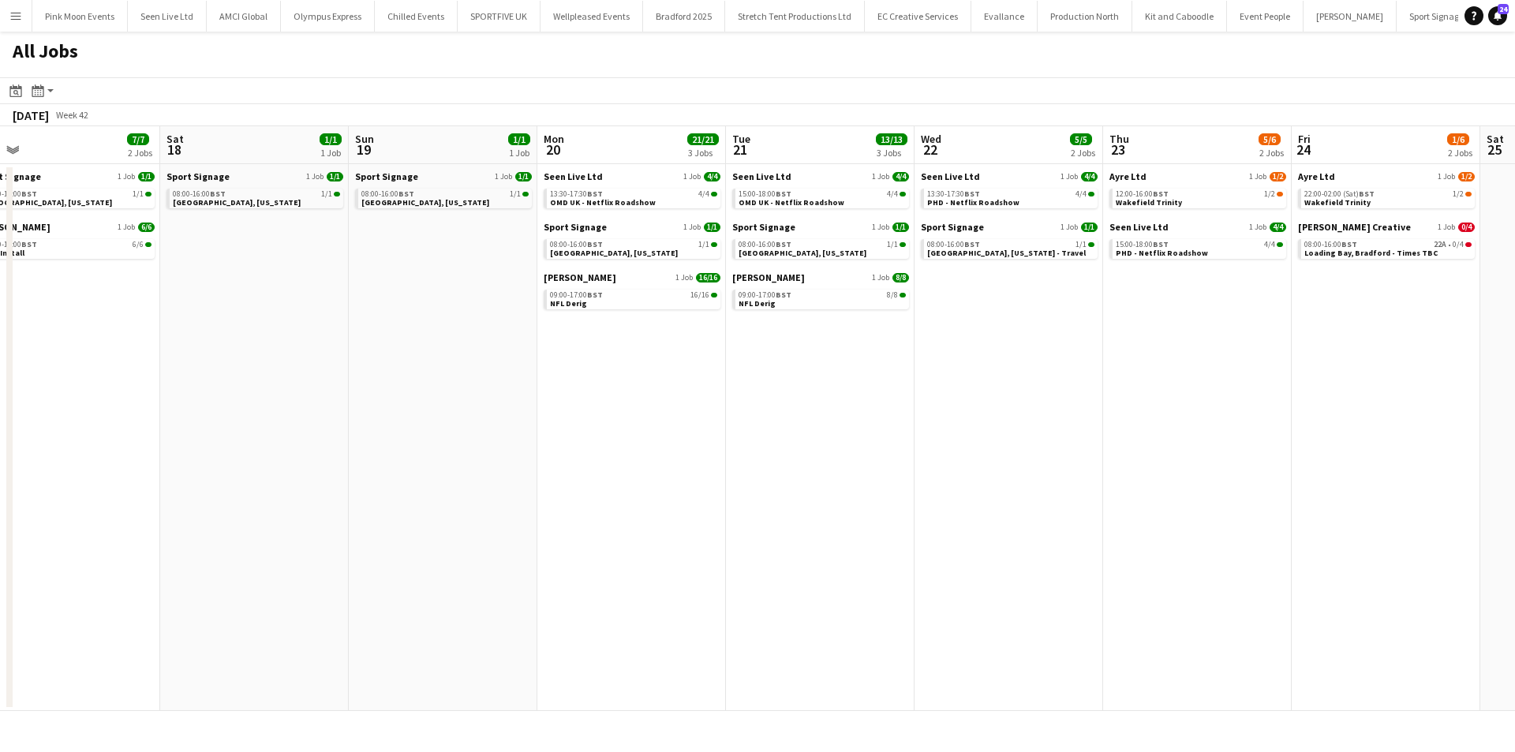
drag, startPoint x: 416, startPoint y: 391, endPoint x: 751, endPoint y: 366, distance: 336.2
click at [752, 366] on app-calendar-viewport "Wed 15 9/9 3 Jobs Thu 16 13/13 3 Jobs Fri 17 7/7 2 Jobs Sat 18 1/1 1 Job Sun 19…" at bounding box center [757, 418] width 1515 height 585
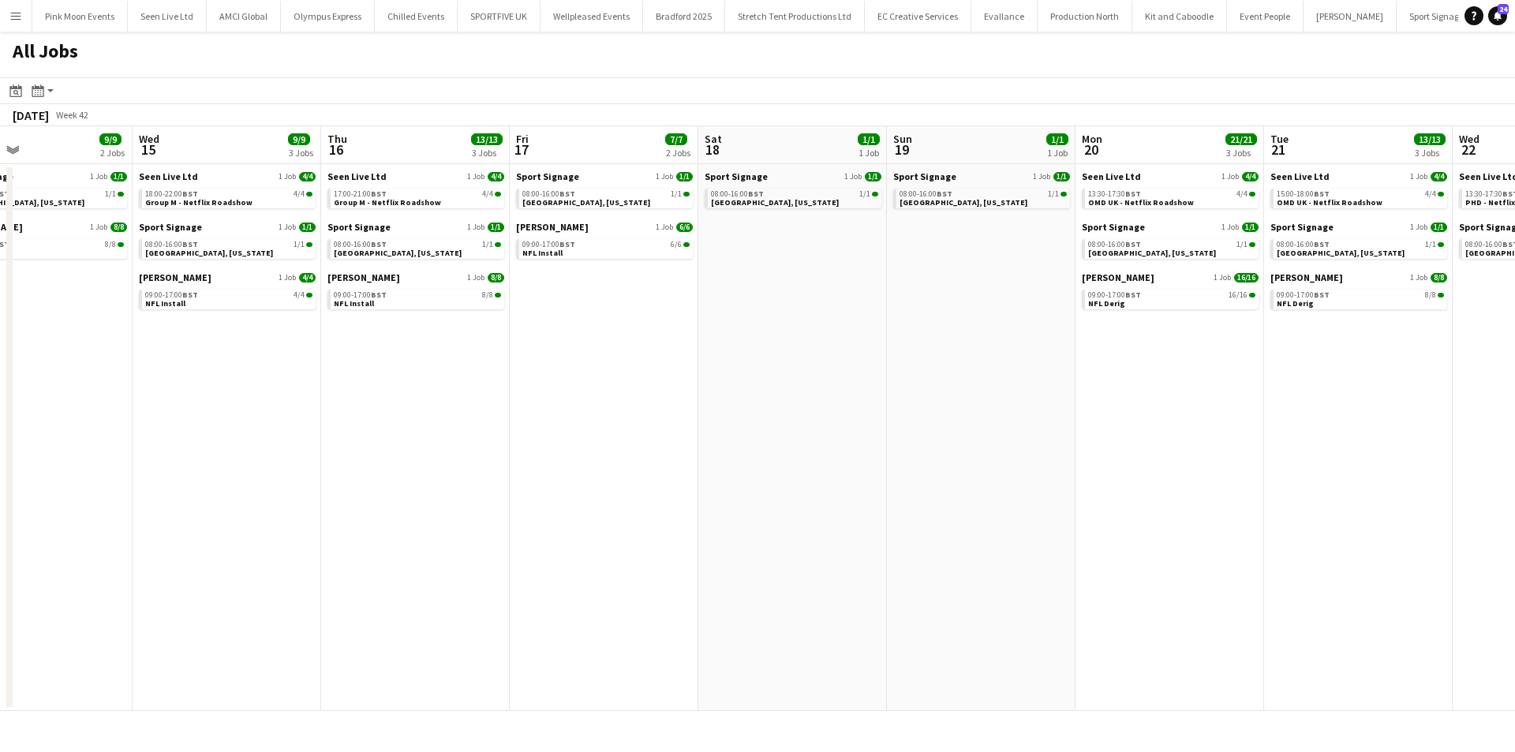
drag, startPoint x: 474, startPoint y: 475, endPoint x: 636, endPoint y: 393, distance: 181.3
click at [635, 393] on app-calendar-viewport "Sun 12 2/3 2 Jobs Mon 13 9/13 3 Jobs Tue 14 9/9 2 Jobs Wed 15 9/9 3 Jobs Thu 16…" at bounding box center [757, 418] width 1515 height 585
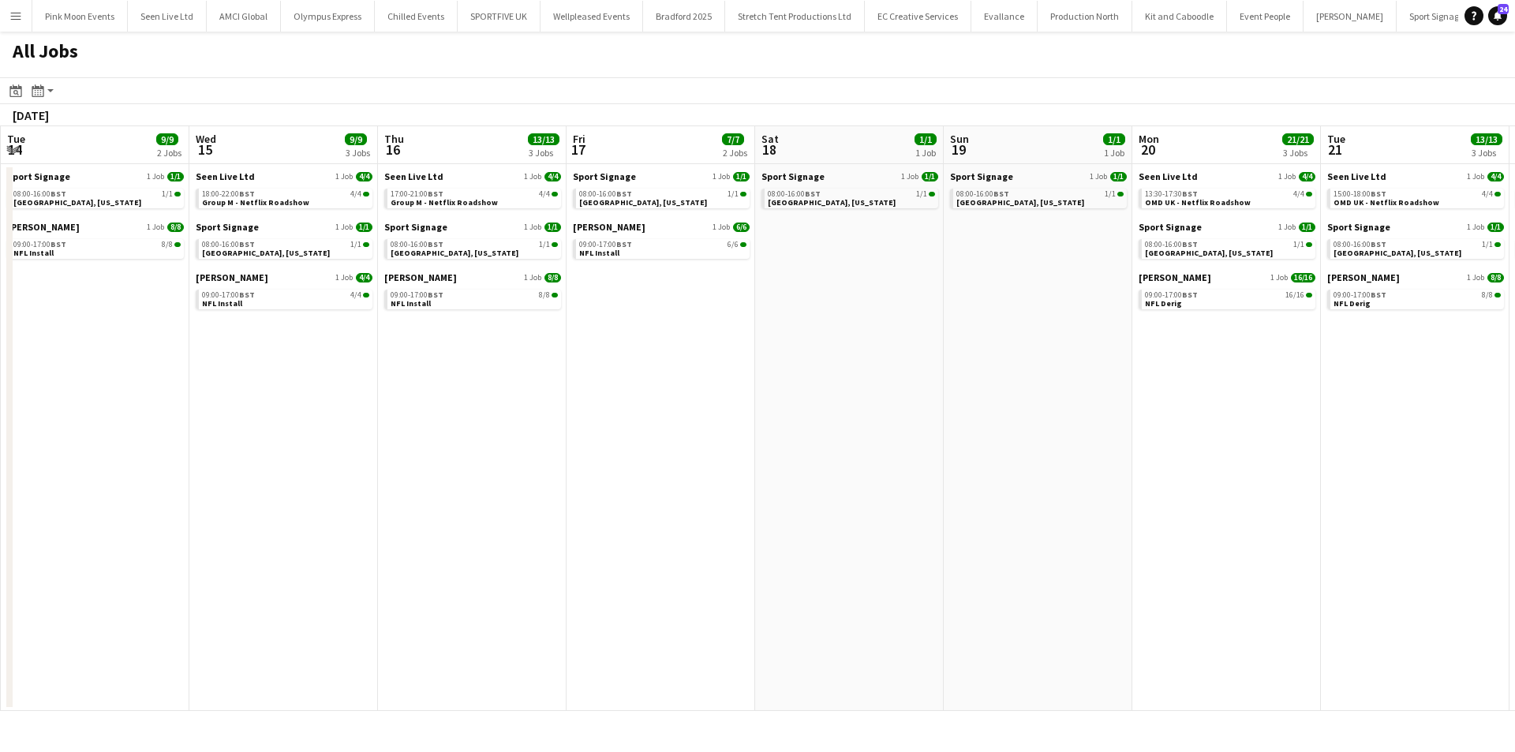
drag, startPoint x: 489, startPoint y: 467, endPoint x: 697, endPoint y: 435, distance: 209.8
click at [701, 431] on app-calendar-viewport "Sun 12 2/3 2 Jobs Mon 13 9/13 3 Jobs Tue 14 9/9 2 Jobs Wed 15 9/9 3 Jobs Thu 16…" at bounding box center [757, 418] width 1515 height 585
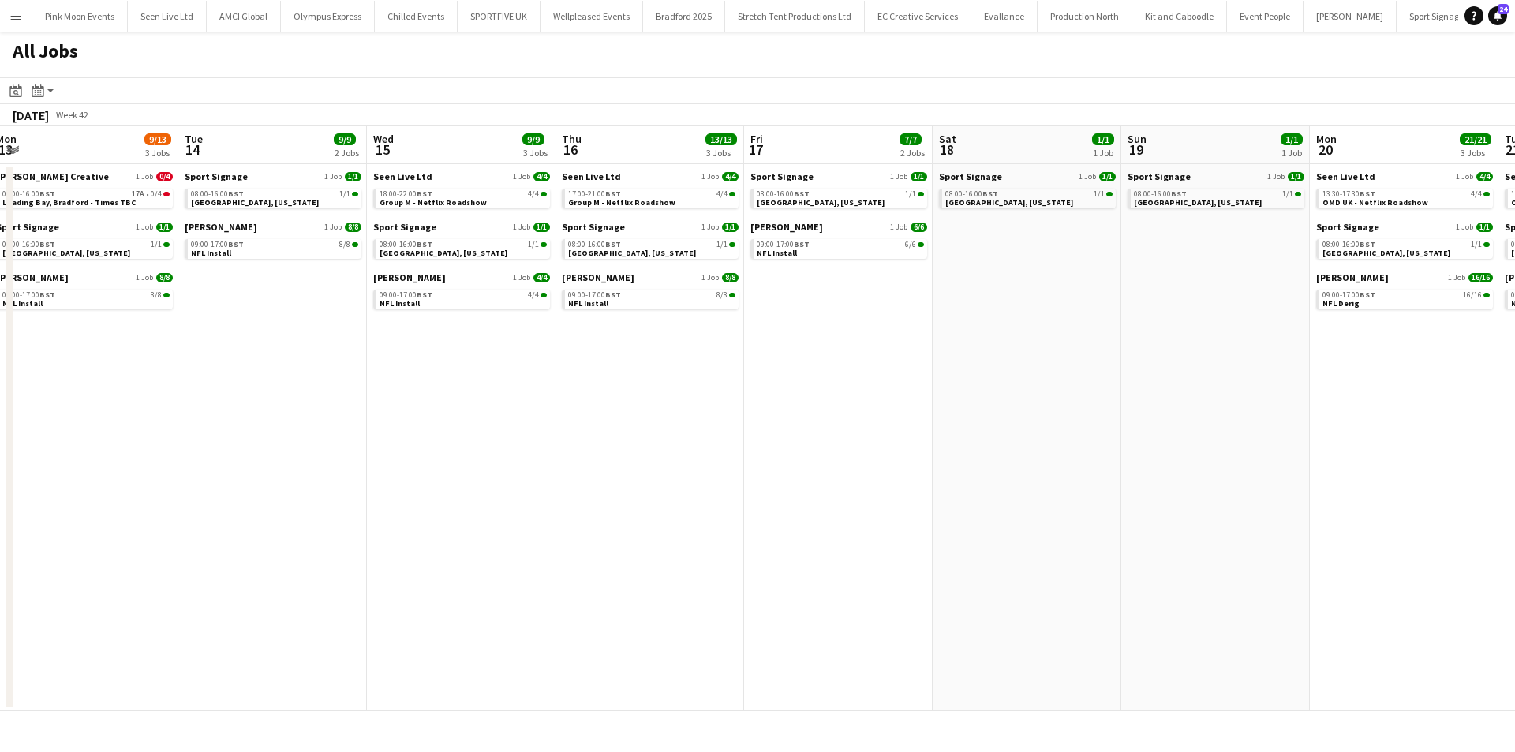
drag, startPoint x: 611, startPoint y: 478, endPoint x: 824, endPoint y: 435, distance: 217.4
click at [827, 435] on app-calendar-viewport "Sat 11 1/1 1 Job Sun 12 2/3 2 Jobs Mon 13 9/13 3 Jobs Tue 14 9/9 2 Jobs Wed 15 …" at bounding box center [757, 418] width 1515 height 585
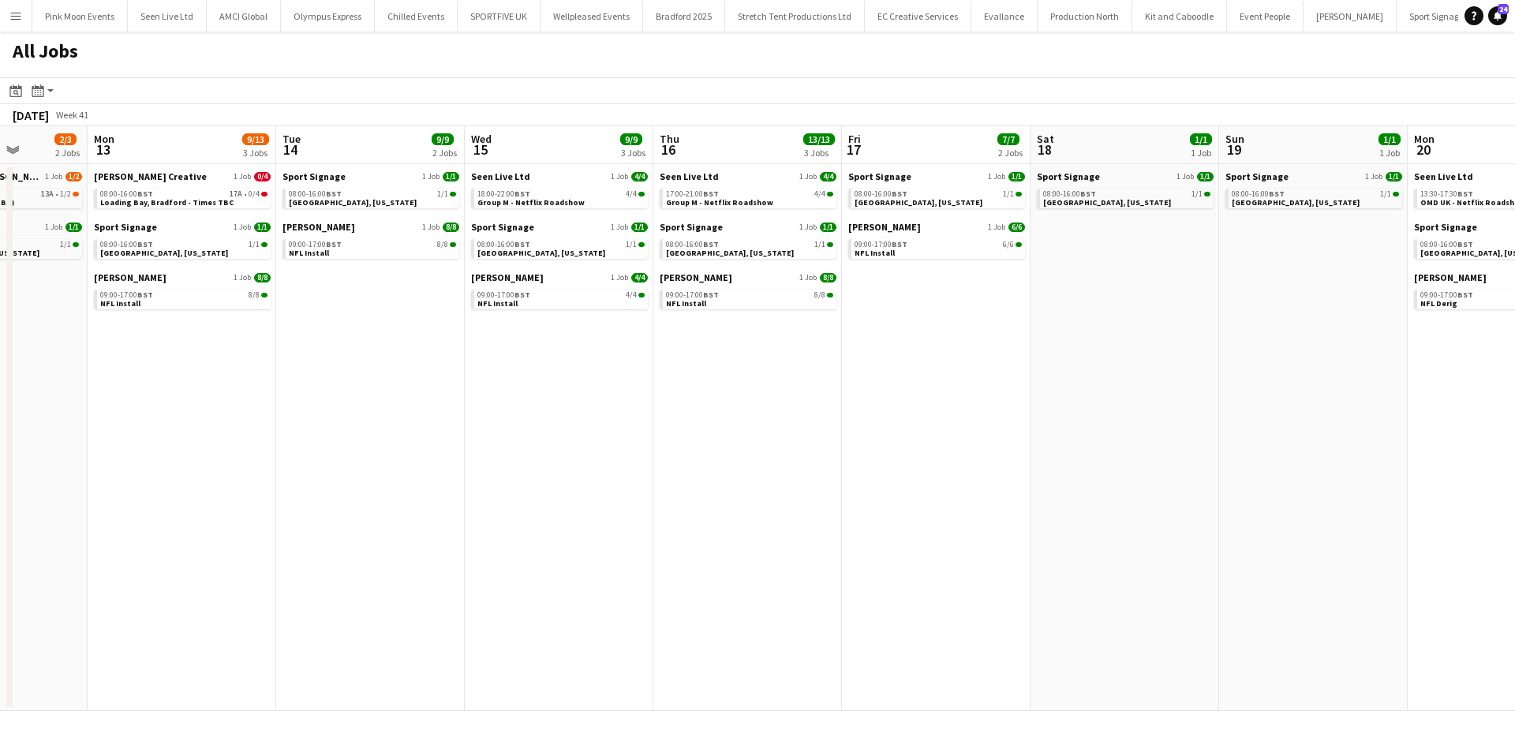
drag, startPoint x: 566, startPoint y: 488, endPoint x: 837, endPoint y: 402, distance: 284.7
click at [838, 402] on app-calendar-viewport "Fri 10 3/3 2 Jobs Sat 11 1/1 1 Job Sun 12 2/3 2 Jobs Mon 13 9/13 3 Jobs Tue 14 …" at bounding box center [757, 418] width 1515 height 585
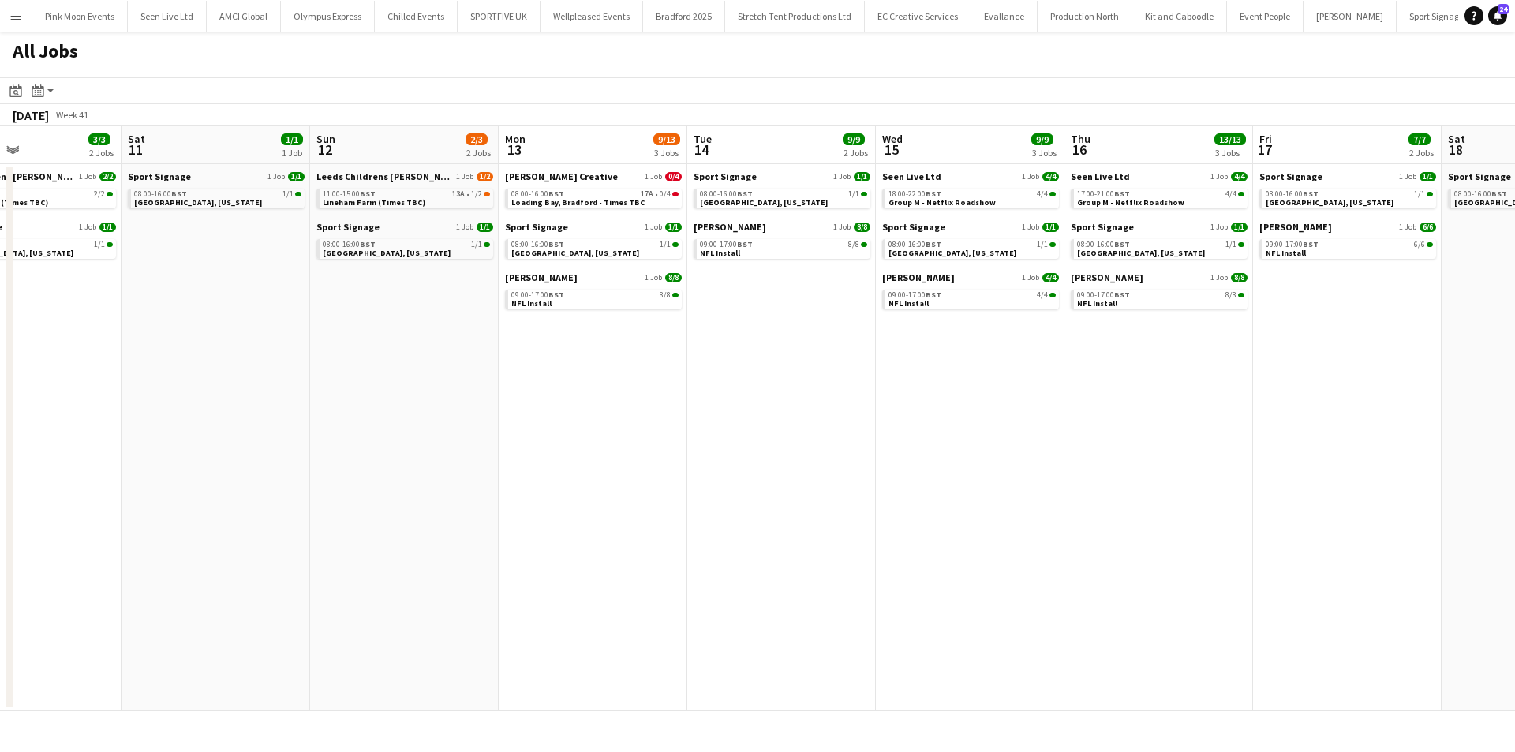
drag, startPoint x: 667, startPoint y: 457, endPoint x: 833, endPoint y: 409, distance: 173.3
click at [833, 409] on app-calendar-viewport "Wed 8 26/26 4 Jobs Thu 9 6/6 3 Jobs Fri 10 3/3 2 Jobs Sat 11 1/1 1 Job Sun 12 2…" at bounding box center [757, 418] width 1515 height 585
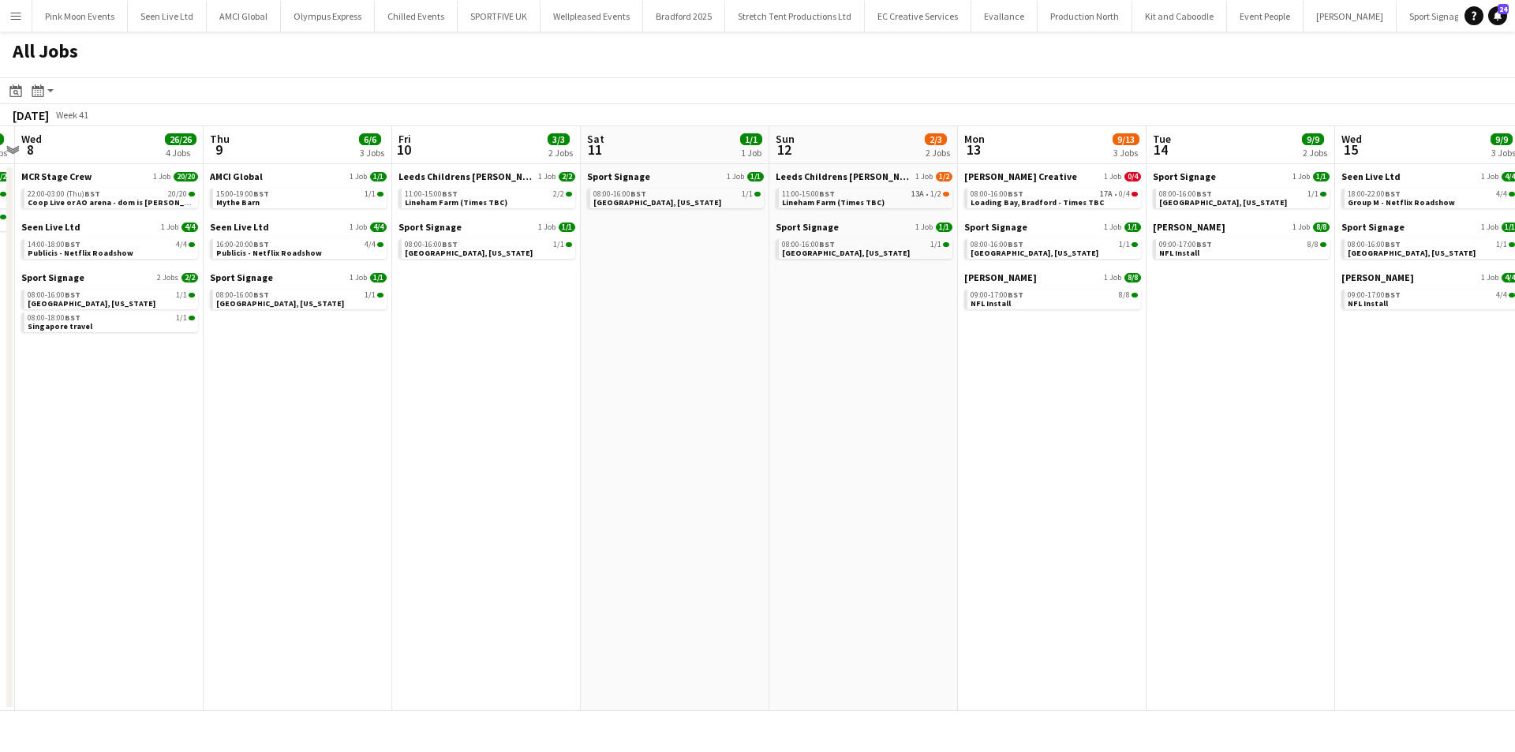
drag, startPoint x: 662, startPoint y: 465, endPoint x: 919, endPoint y: 400, distance: 265.4
click at [939, 391] on app-calendar-viewport "Mon 6 5/6 4 Jobs Tue 7 2/2 2 Jobs Wed 8 26/26 4 Jobs Thu 9 6/6 3 Jobs Fri 10 3/…" at bounding box center [757, 418] width 1515 height 585
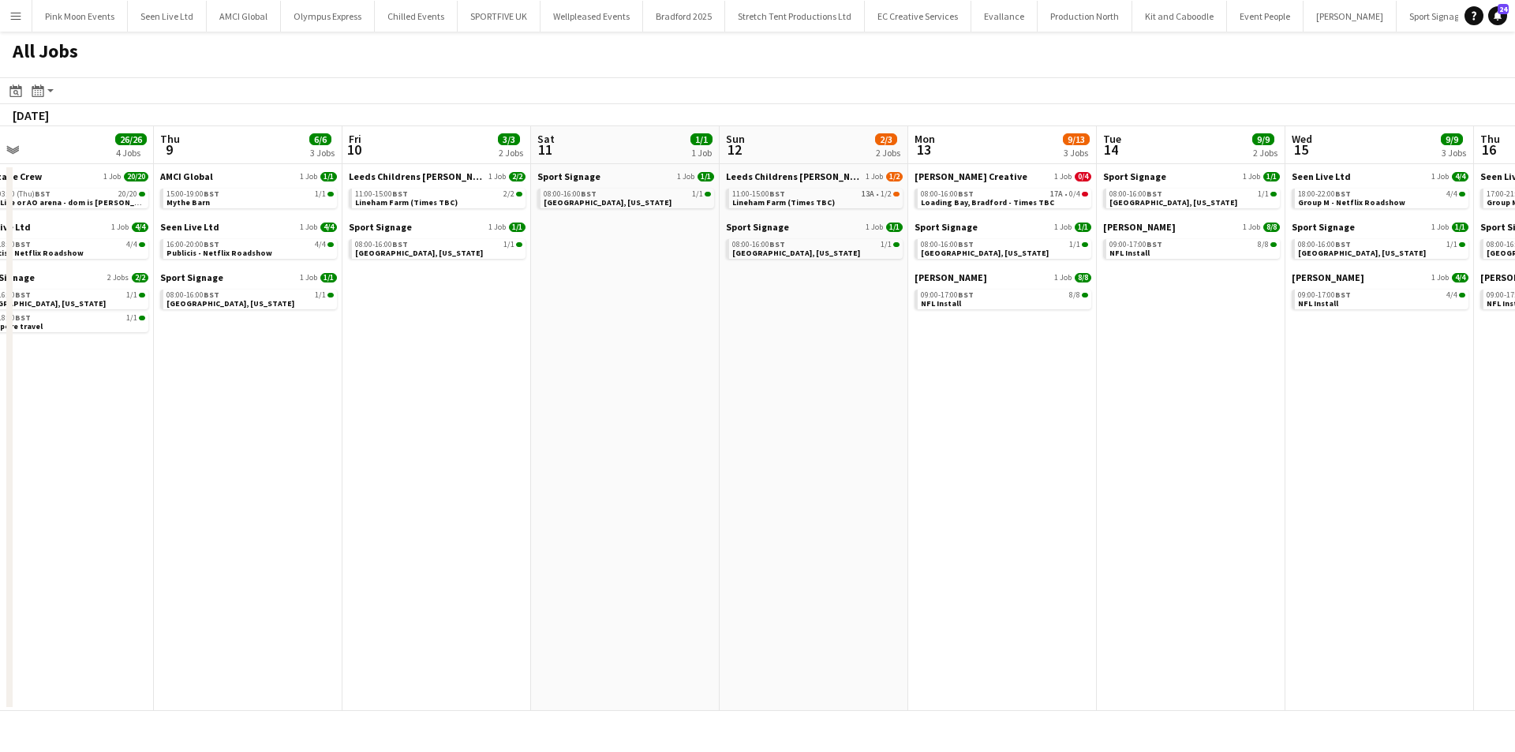
drag, startPoint x: 266, startPoint y: 478, endPoint x: 890, endPoint y: 465, distance: 624.1
click at [890, 465] on app-calendar-viewport "Mon 6 5/6 4 Jobs Tue 7 2/2 2 Jobs Wed 8 26/26 4 Jobs Thu 9 6/6 3 Jobs Fri 10 3/…" at bounding box center [757, 418] width 1515 height 585
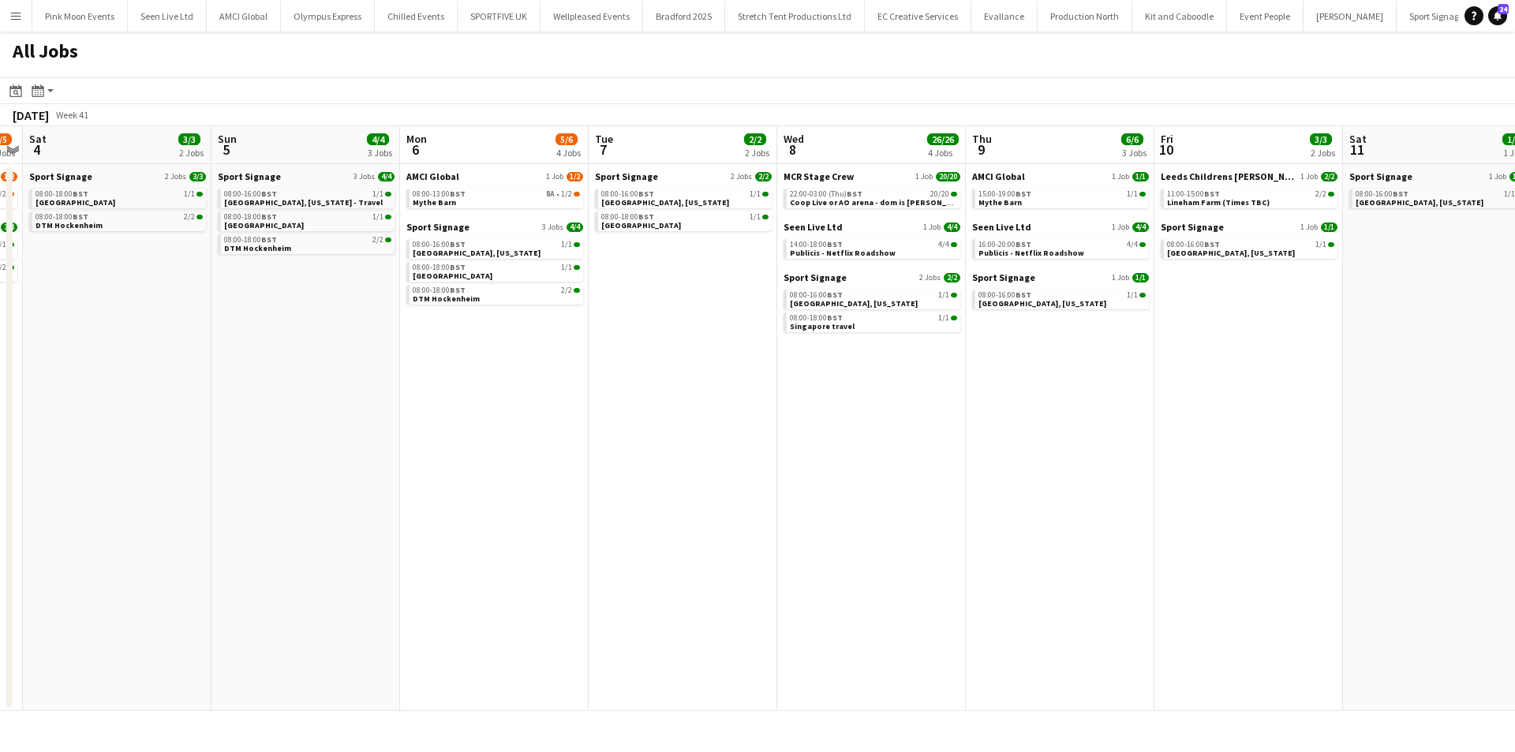
drag, startPoint x: 481, startPoint y: 522, endPoint x: 814, endPoint y: 446, distance: 341.4
click at [814, 446] on app-calendar-viewport "Thu 2 4/5 3 Jobs Fri 3 4/5 3 Jobs Sat 4 3/3 2 Jobs Sun 5 4/4 3 Jobs Mon 6 5/6 4…" at bounding box center [757, 418] width 1515 height 585
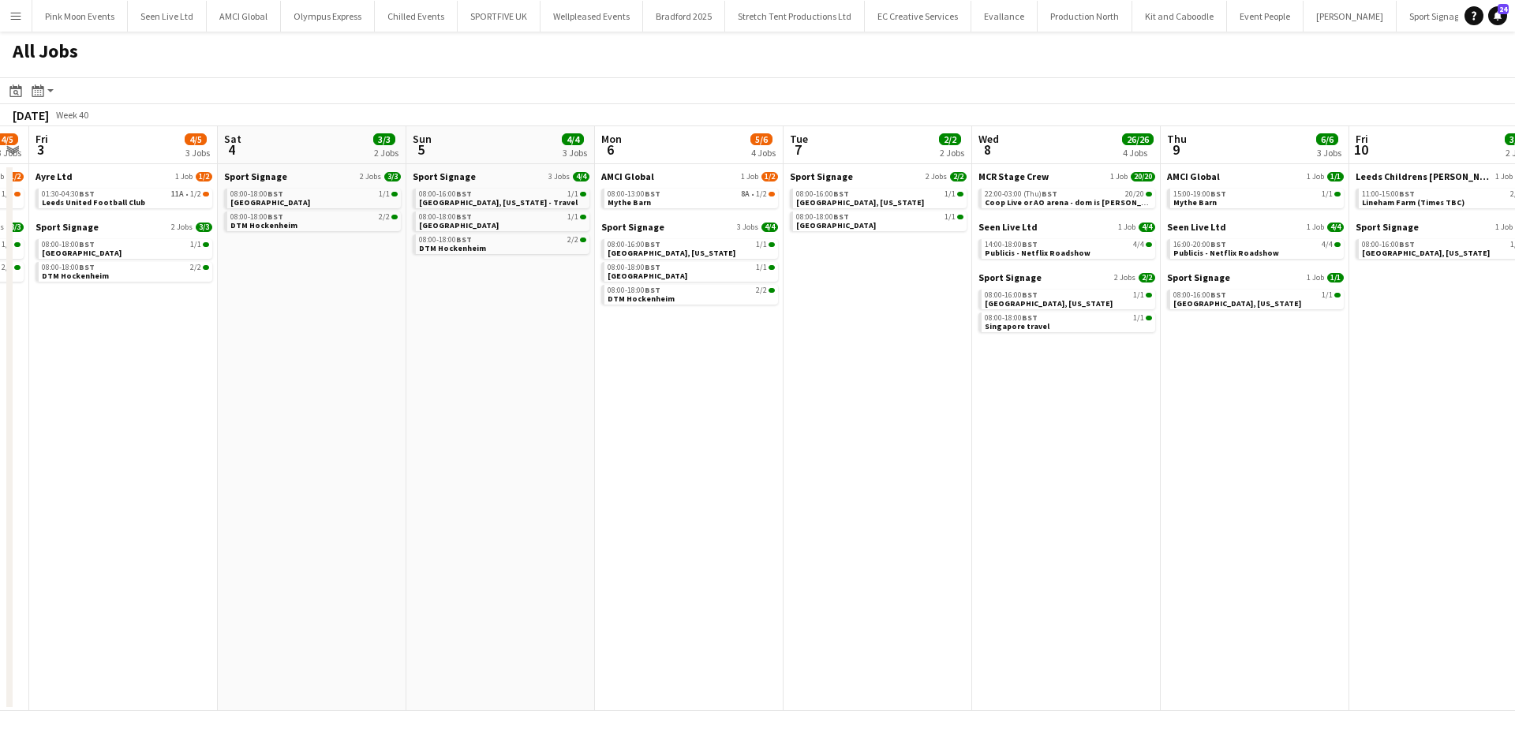
drag, startPoint x: 498, startPoint y: 471, endPoint x: 734, endPoint y: 424, distance: 240.4
click at [734, 424] on app-calendar-viewport "Wed 1 14/14 4 Jobs Thu 2 4/5 3 Jobs Fri 3 4/5 3 Jobs Sat 4 3/3 2 Jobs Sun 5 4/4…" at bounding box center [757, 418] width 1515 height 585
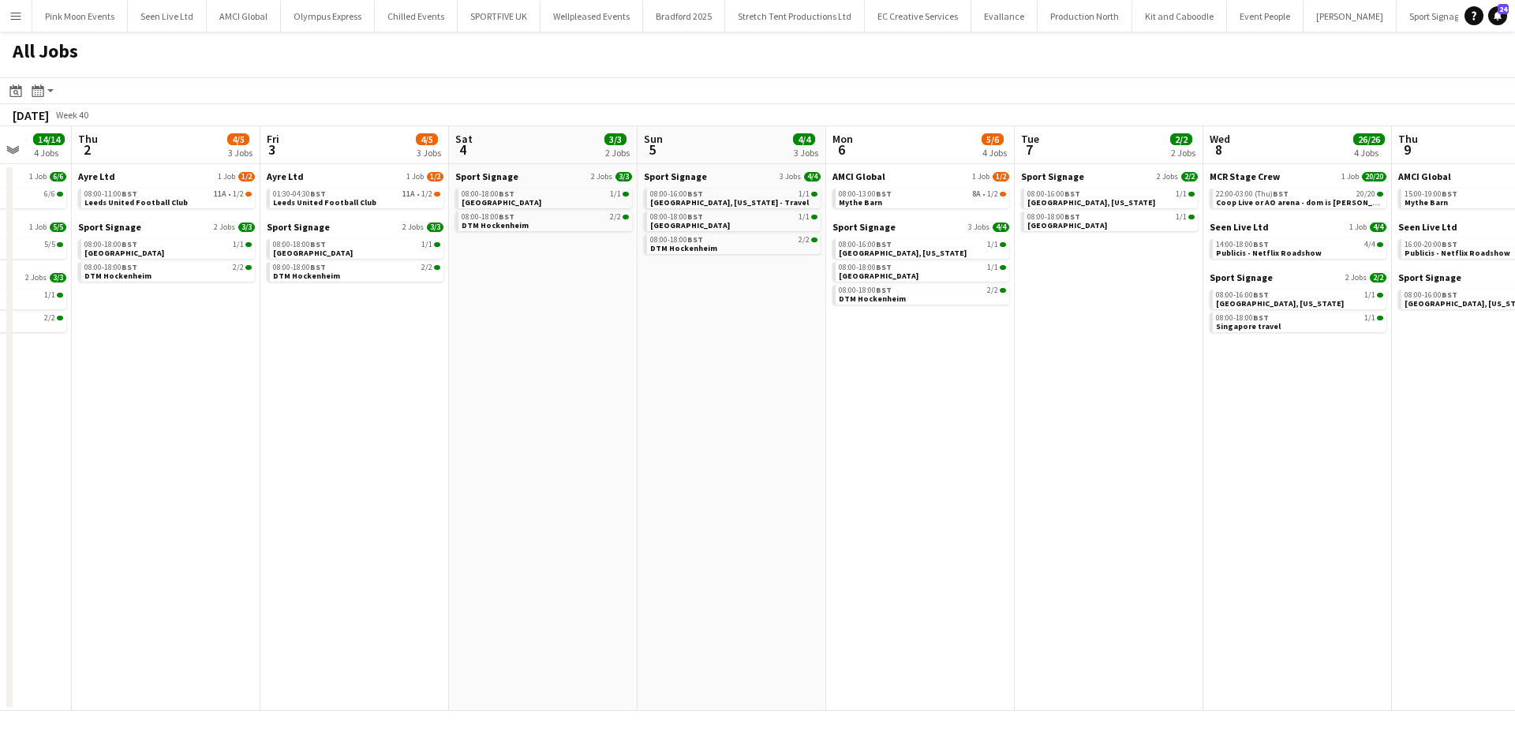
drag, startPoint x: 411, startPoint y: 420, endPoint x: 816, endPoint y: 340, distance: 412.6
click at [816, 340] on app-calendar-viewport "Mon 29 33/33 9 Jobs Tue 30 13/13 4 Jobs Wed 1 14/14 4 Jobs Thu 2 4/5 3 Jobs Fri…" at bounding box center [757, 418] width 1515 height 585
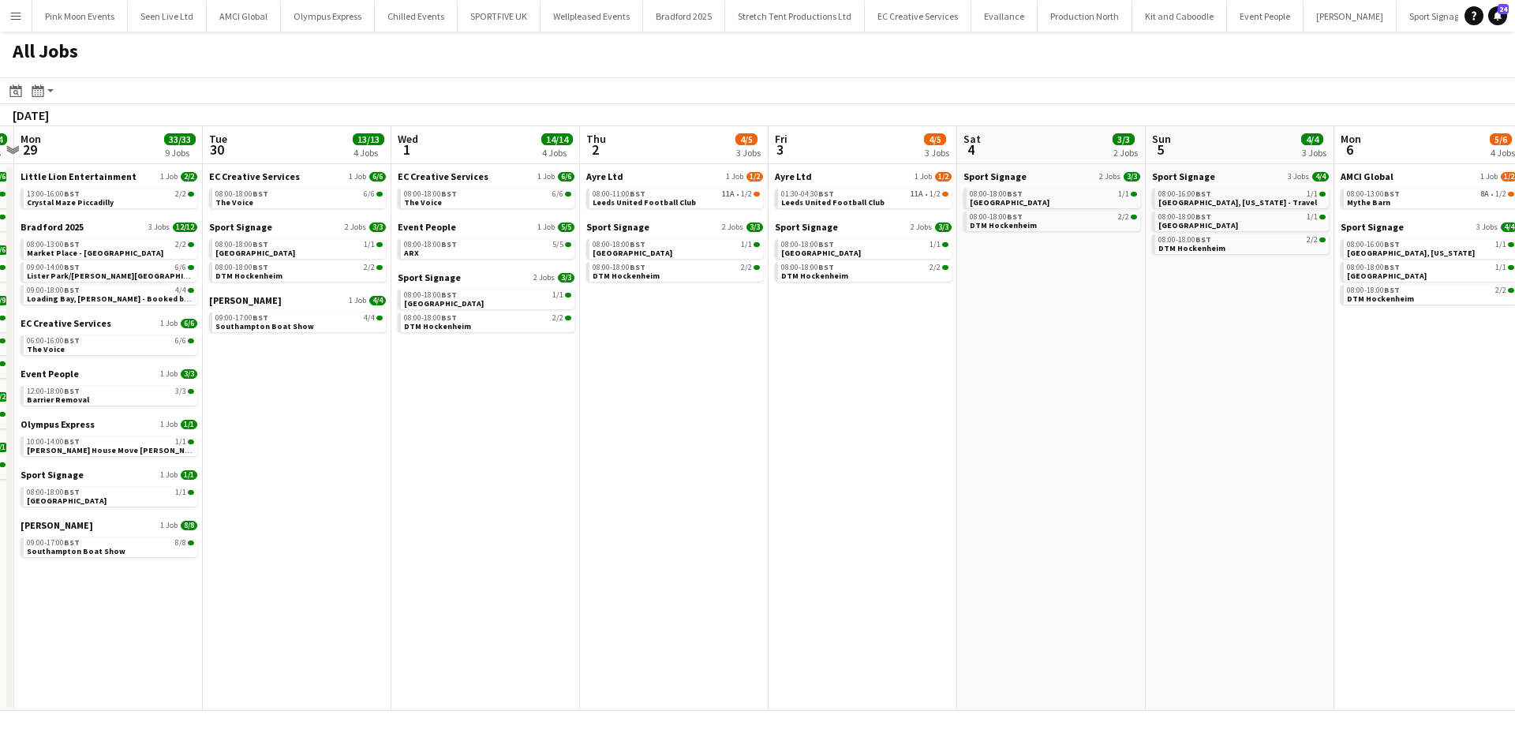
click at [443, 419] on app-calendar-viewport "Sat 27 21/21 7 Jobs Sun 28 24/24 8 Jobs Mon 29 33/33 9 Jobs Tue 30 13/13 4 Jobs…" at bounding box center [757, 418] width 1515 height 585
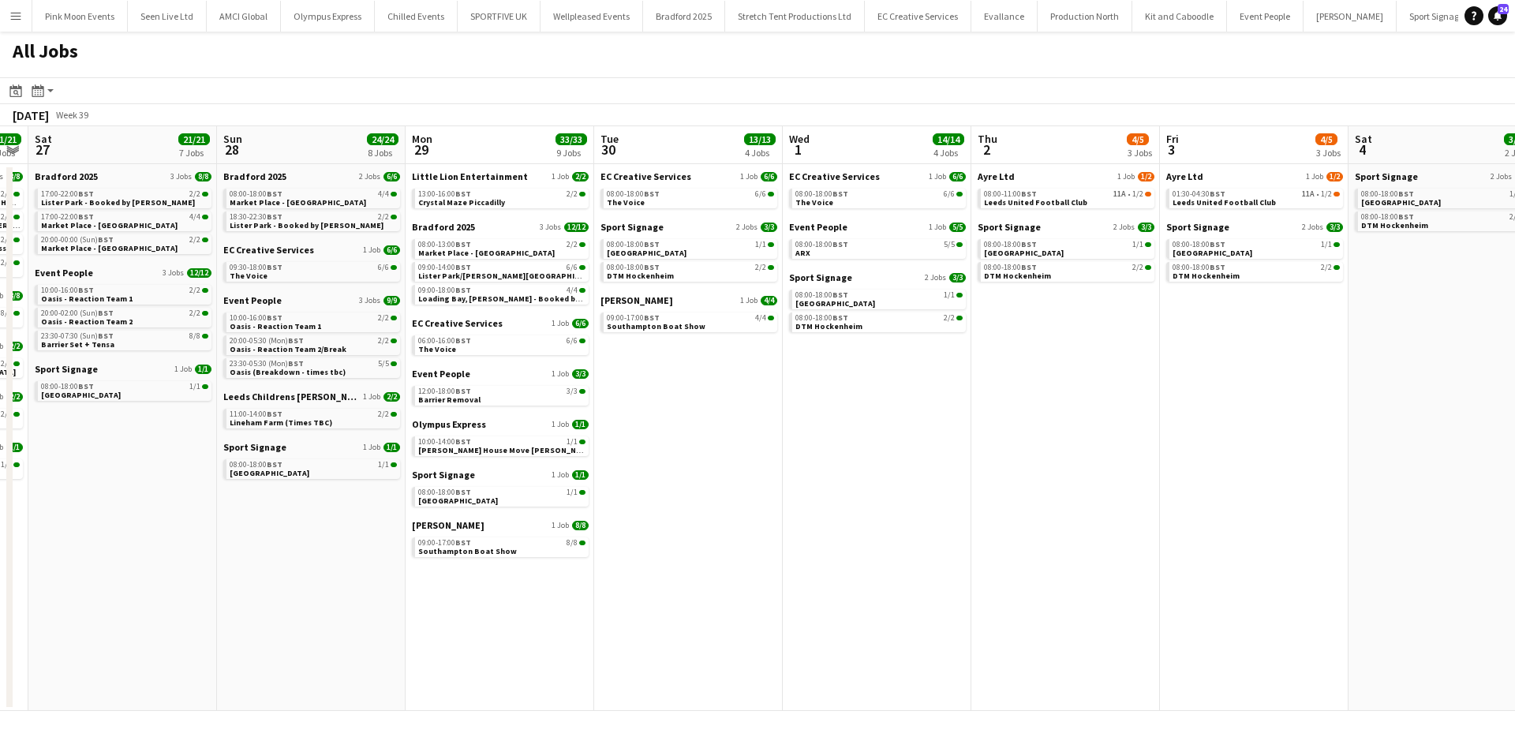
drag, startPoint x: 758, startPoint y: 424, endPoint x: 799, endPoint y: 411, distance: 42.9
click at [789, 419] on app-calendar-viewport "Thu 25 23/23 7 Jobs Fri 26 21/21 8 Jobs Sat 27 21/21 7 Jobs Sun 28 24/24 8 Jobs…" at bounding box center [757, 418] width 1515 height 585
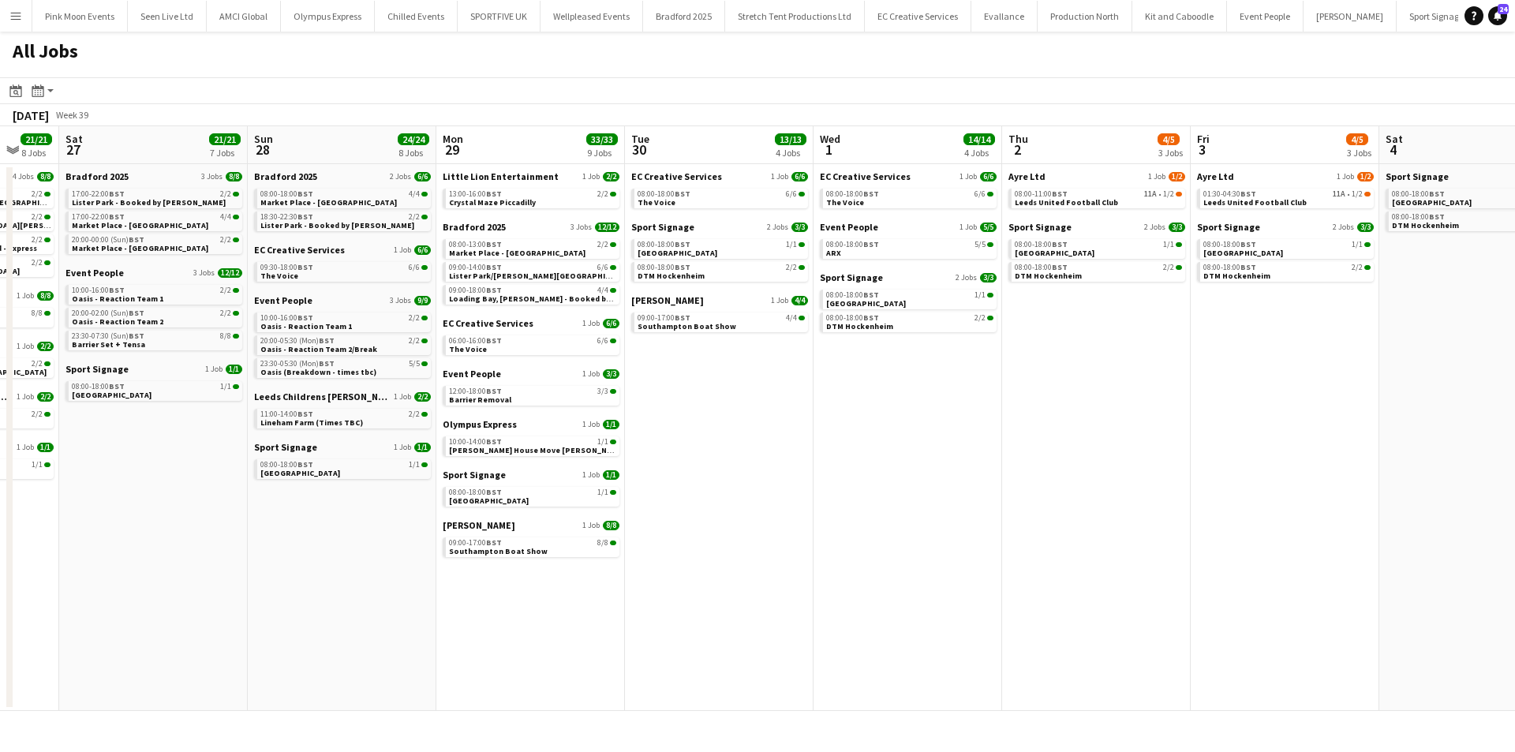
scroll to position [0, 351]
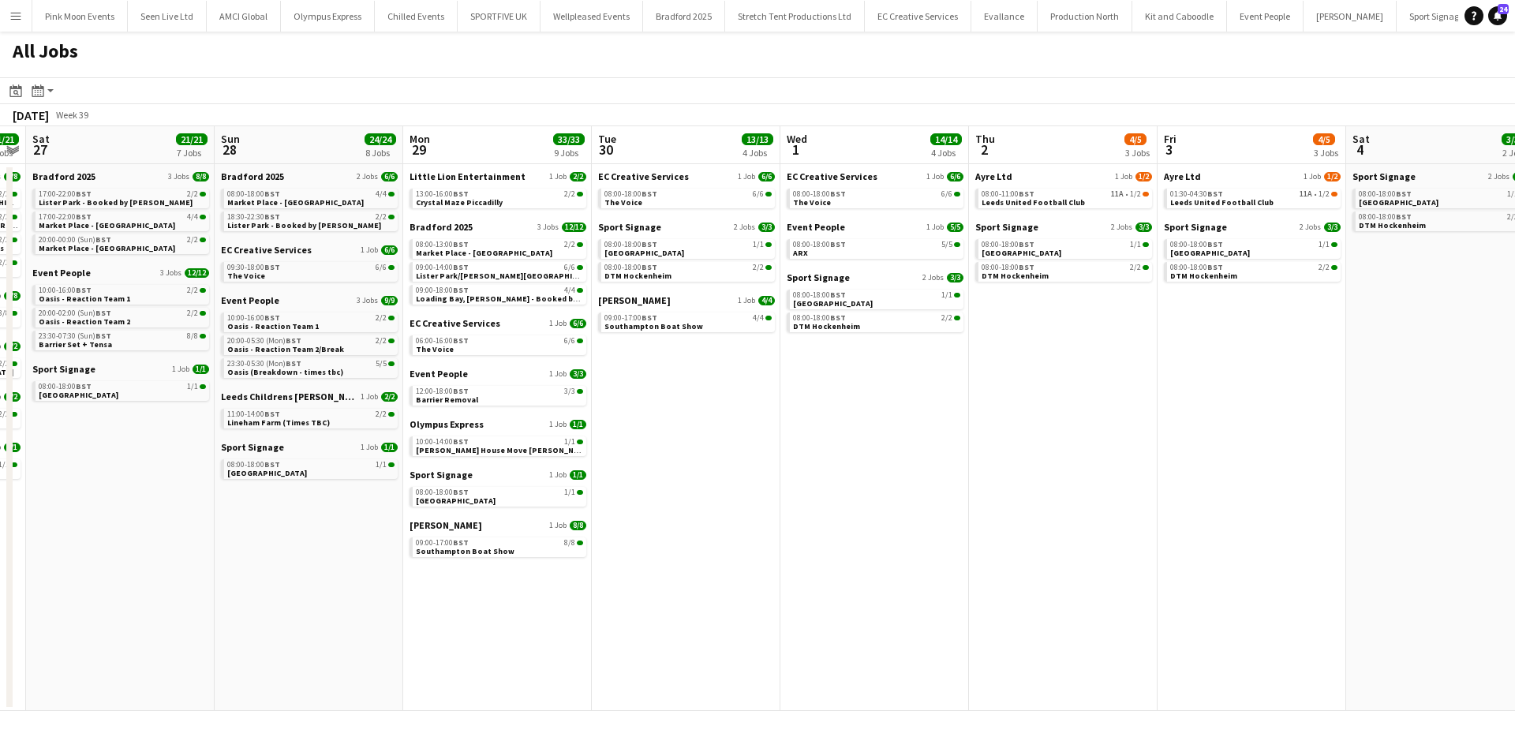
drag, startPoint x: 316, startPoint y: 555, endPoint x: 472, endPoint y: 555, distance: 155.4
click at [472, 555] on app-calendar-viewport "Thu 25 23/23 7 Jobs Fri 26 21/21 8 Jobs Sat 27 21/21 7 Jobs Sun 28 24/24 8 Jobs…" at bounding box center [757, 418] width 1515 height 585
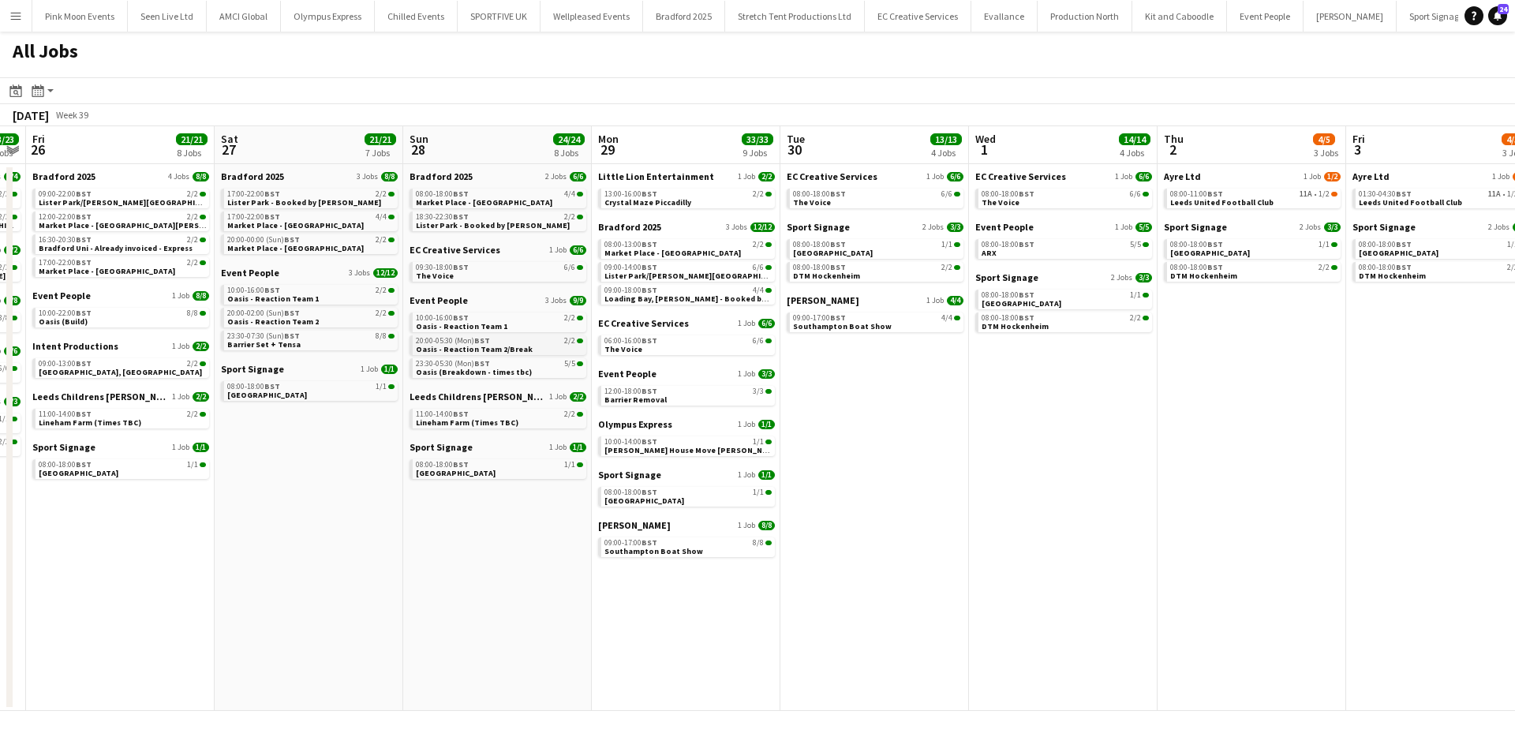
click at [484, 349] on span "Oasis - Reaction Team 2/Break" at bounding box center [474, 349] width 117 height 10
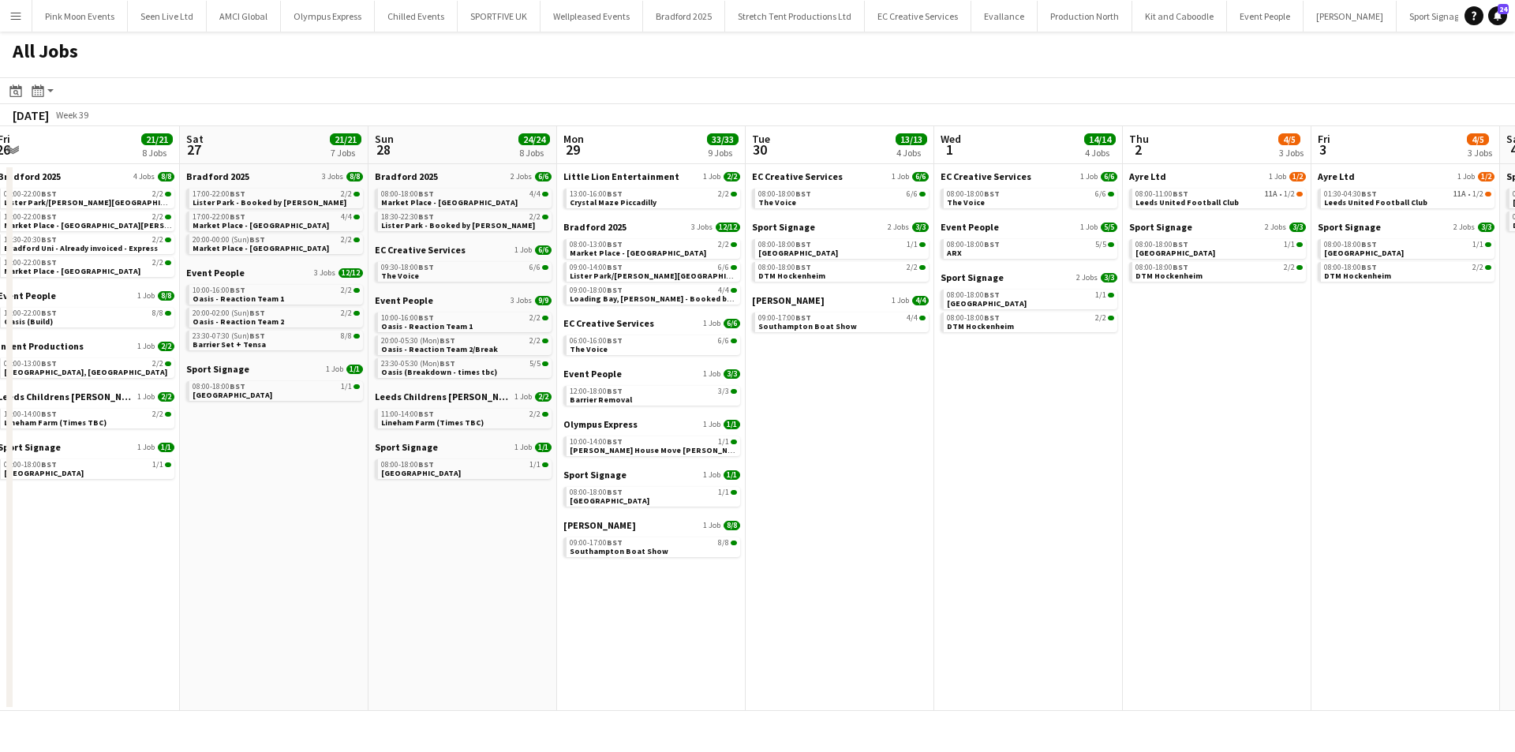
drag, startPoint x: 290, startPoint y: 509, endPoint x: 863, endPoint y: 562, distance: 575.1
click at [863, 562] on app-calendar-viewport "Wed 24 13/13 5 Jobs Thu 25 23/23 7 Jobs Fri 26 21/21 8 Jobs Sat 27 21/21 7 Jobs…" at bounding box center [757, 418] width 1515 height 585
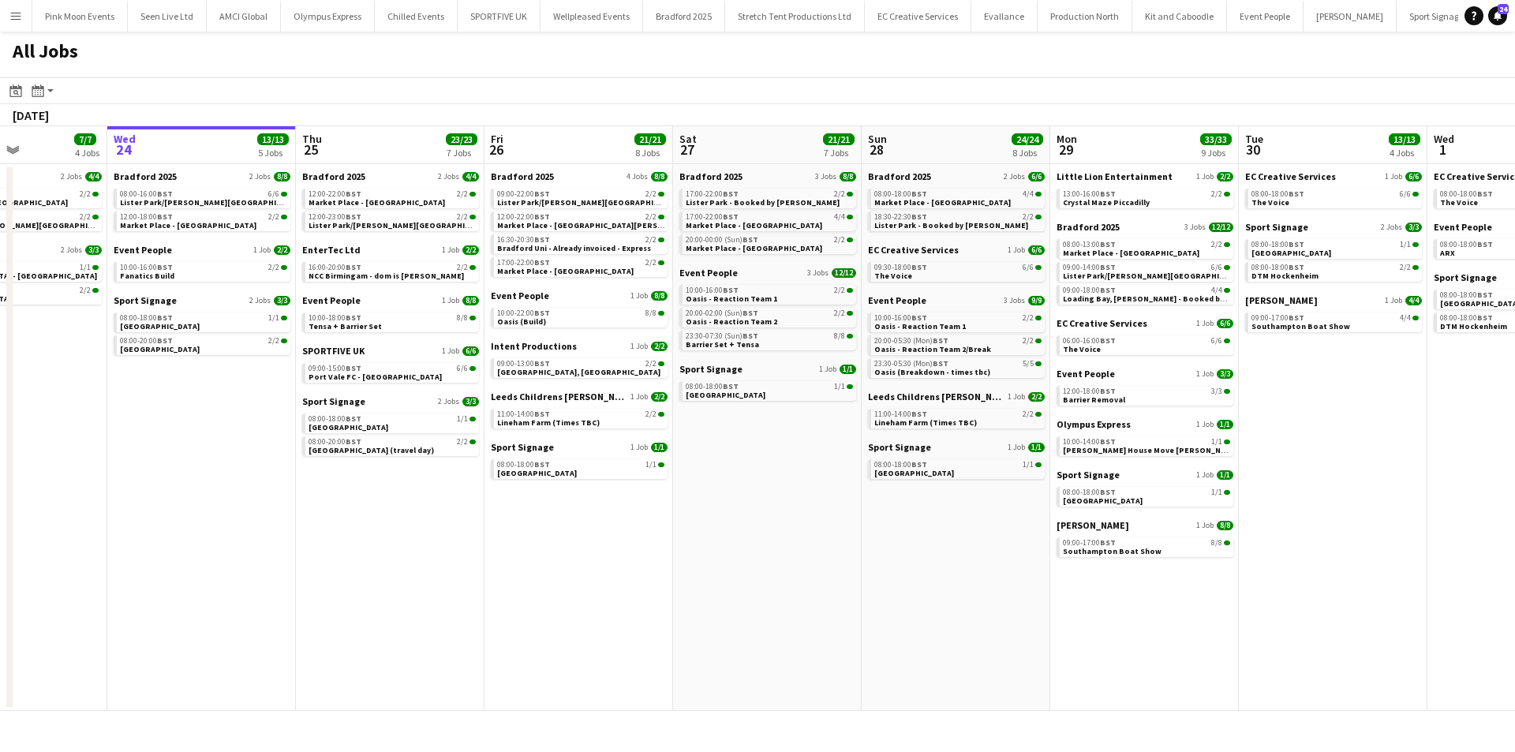
drag, startPoint x: 452, startPoint y: 576, endPoint x: 903, endPoint y: 573, distance: 451.2
click at [903, 573] on app-calendar-viewport "Sun 21 28/28 9 Jobs Mon 22 23/23 8 Jobs Tue 23 7/7 4 Jobs Wed 24 13/13 5 Jobs T…" at bounding box center [757, 418] width 1515 height 585
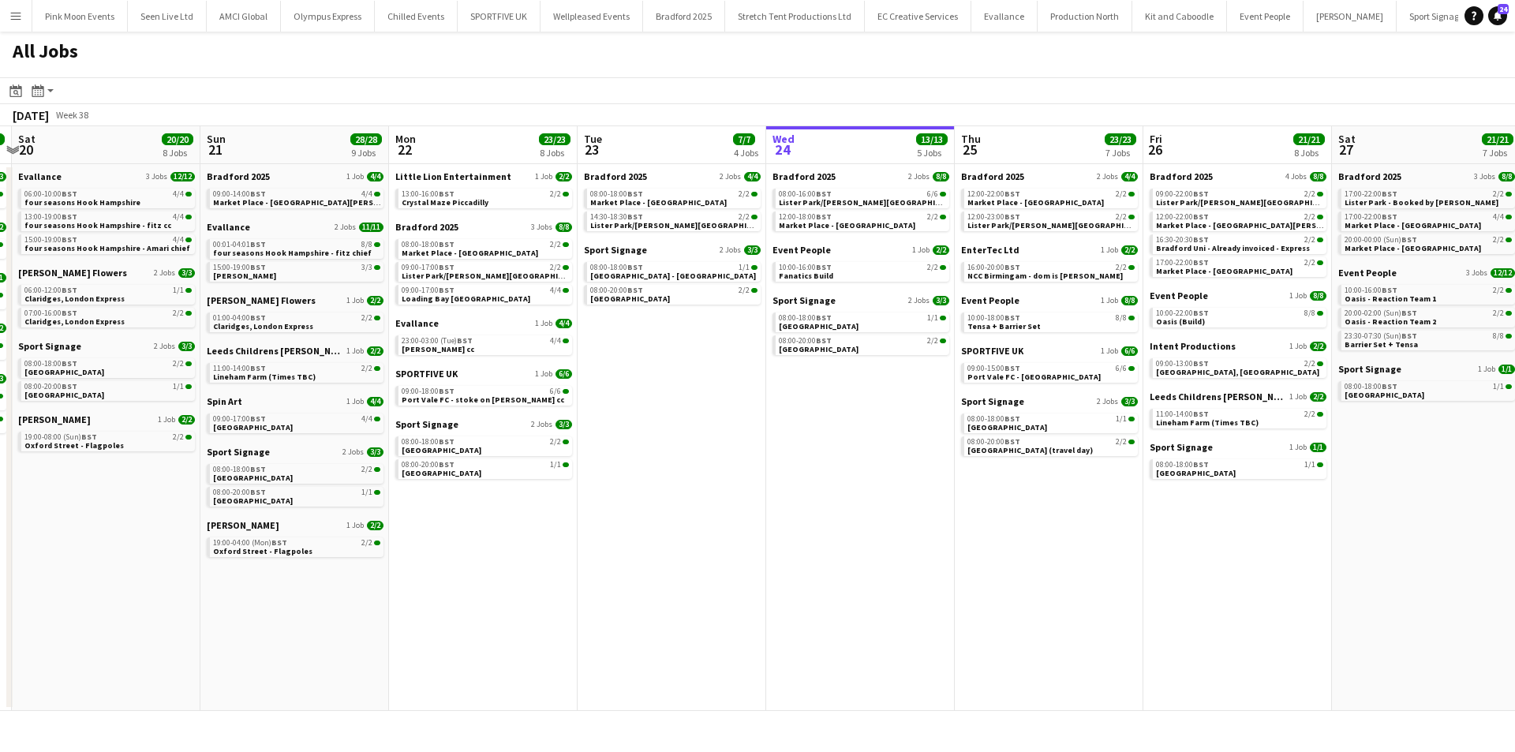
drag, startPoint x: 620, startPoint y: 578, endPoint x: 177, endPoint y: 599, distance: 443.8
click at [622, 579] on app-calendar-viewport "Thu 18 7/7 4 Jobs Fri 19 11/11 6 Jobs Sat 20 20/20 8 Jobs Sun 21 28/28 9 Jobs M…" at bounding box center [757, 418] width 1515 height 585
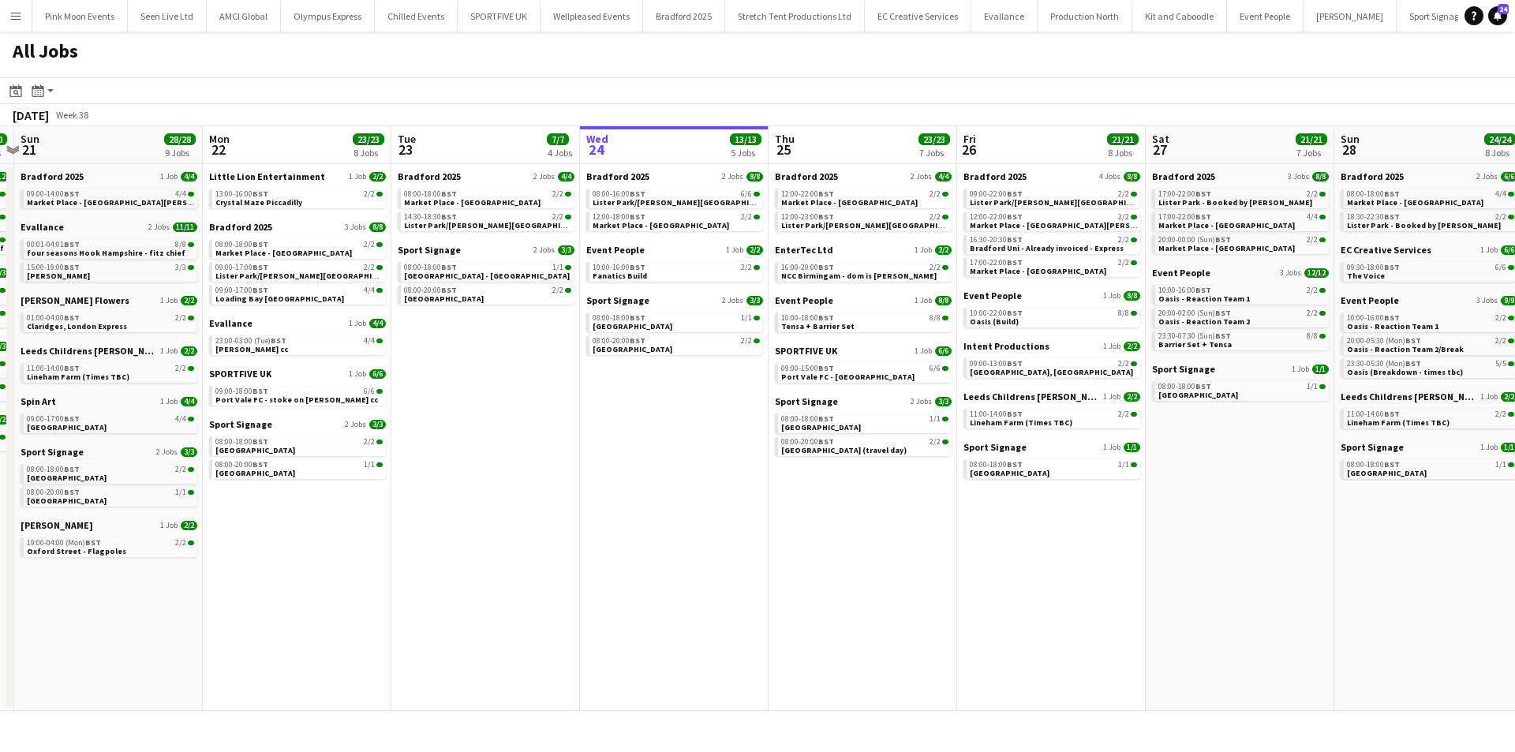
click at [820, 587] on app-all-jobs "All Jobs Date picker [DATE] [DATE] [DATE] M [DATE] T [DATE] W [DATE] T [DATE] F…" at bounding box center [757, 371] width 1515 height 679
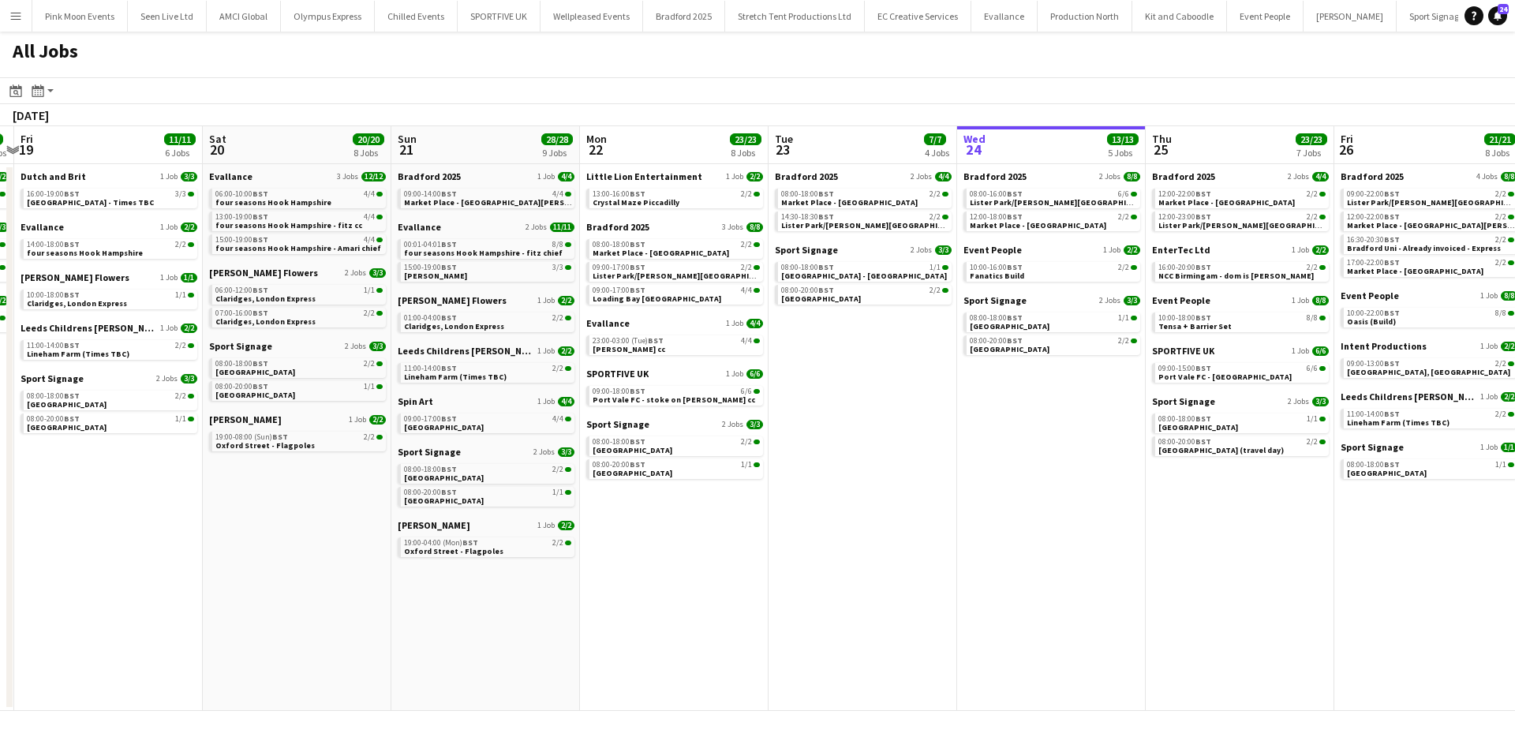
click at [1235, 618] on app-all-jobs "All Jobs Date picker [DATE] [DATE] [DATE] M [DATE] T [DATE] W [DATE] T [DATE] F…" at bounding box center [757, 371] width 1515 height 679
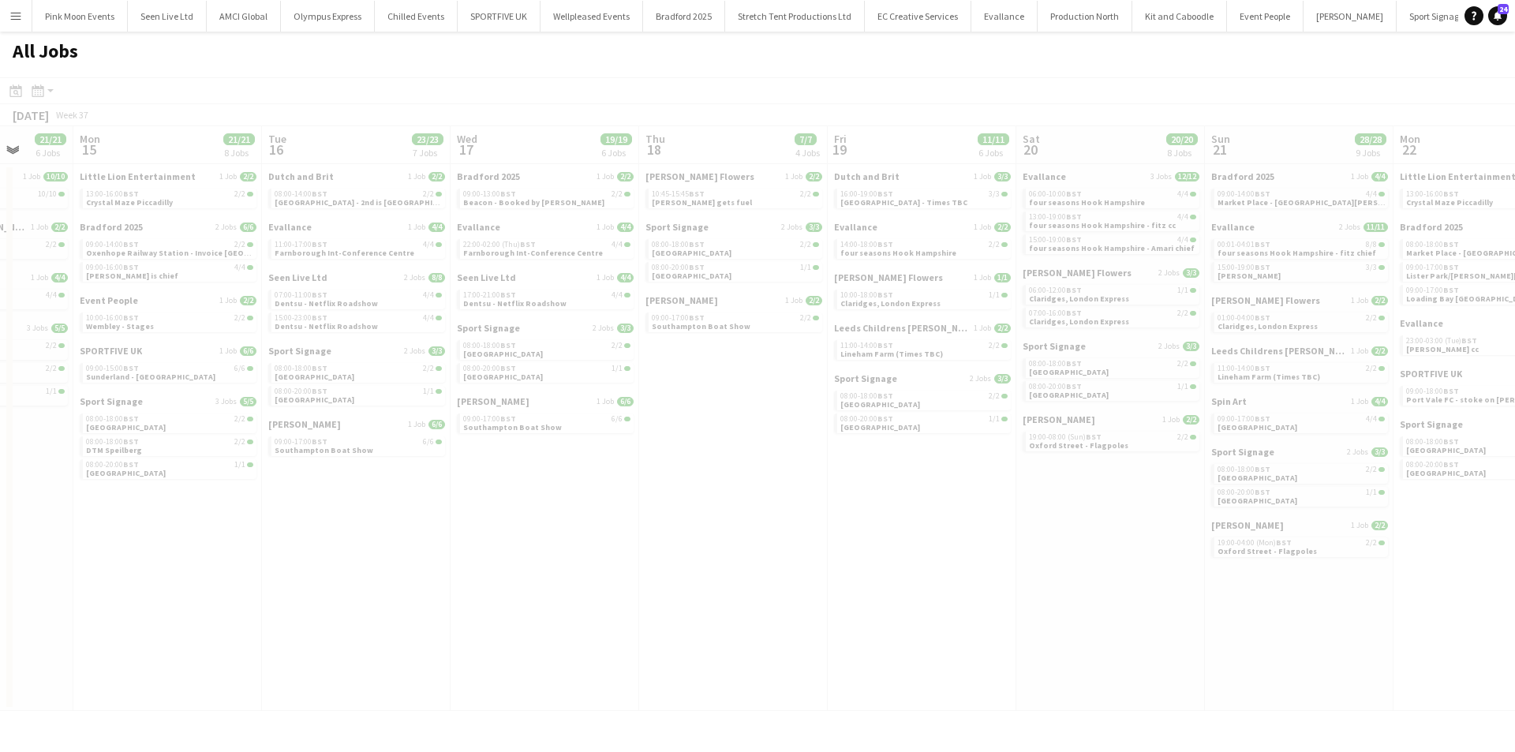
drag, startPoint x: 462, startPoint y: 571, endPoint x: 745, endPoint y: 560, distance: 283.4
click at [700, 559] on app-calendar-viewport "Fri 12 Sat 13 15/15 6 Jobs Sun 14 21/21 6 Jobs Mon 15 21/21 8 Jobs Tue 16 23/23…" at bounding box center [757, 418] width 1515 height 585
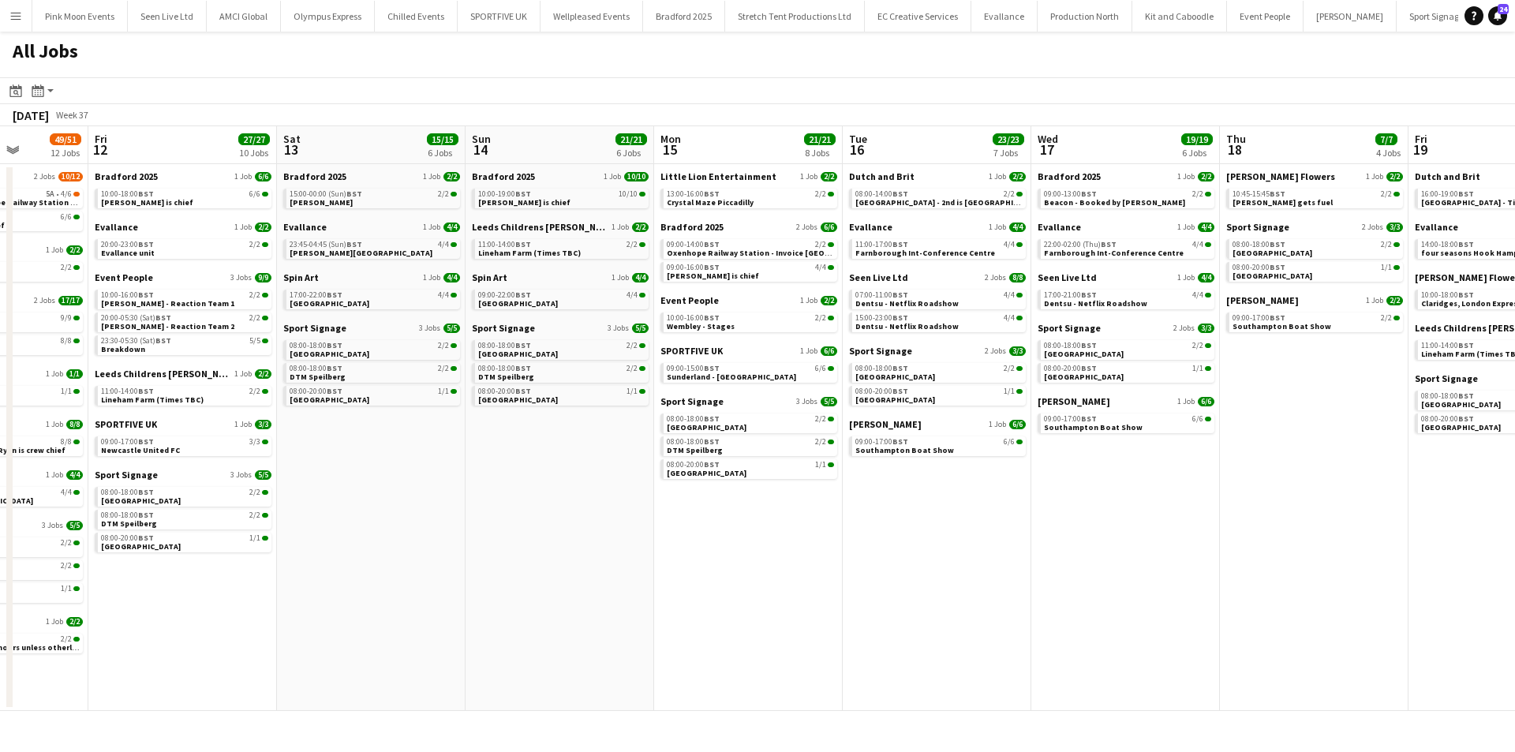
click at [949, 574] on app-all-jobs "All Jobs Date picker [DATE] [DATE] [DATE] M [DATE] T [DATE] W [DATE] T [DATE] F…" at bounding box center [757, 371] width 1515 height 679
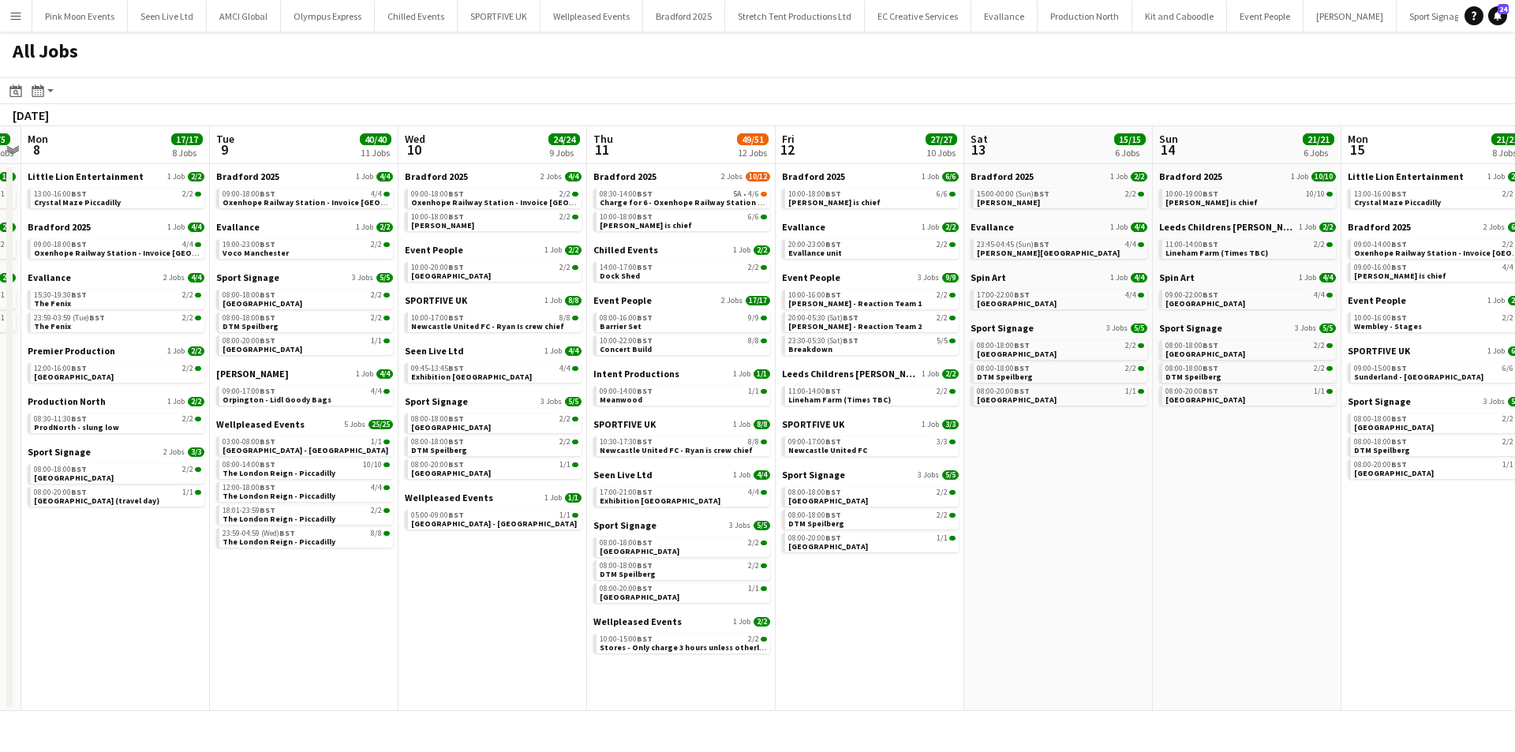
drag, startPoint x: 918, startPoint y: 573, endPoint x: 318, endPoint y: 588, distance: 600.5
click at [1106, 565] on app-calendar-viewport "Sat 6 24/24 10 Jobs Sun 7 5/5 4 Jobs Mon 8 17/17 8 Jobs Tue 9 40/40 11 Jobs Wed…" at bounding box center [757, 418] width 1515 height 585
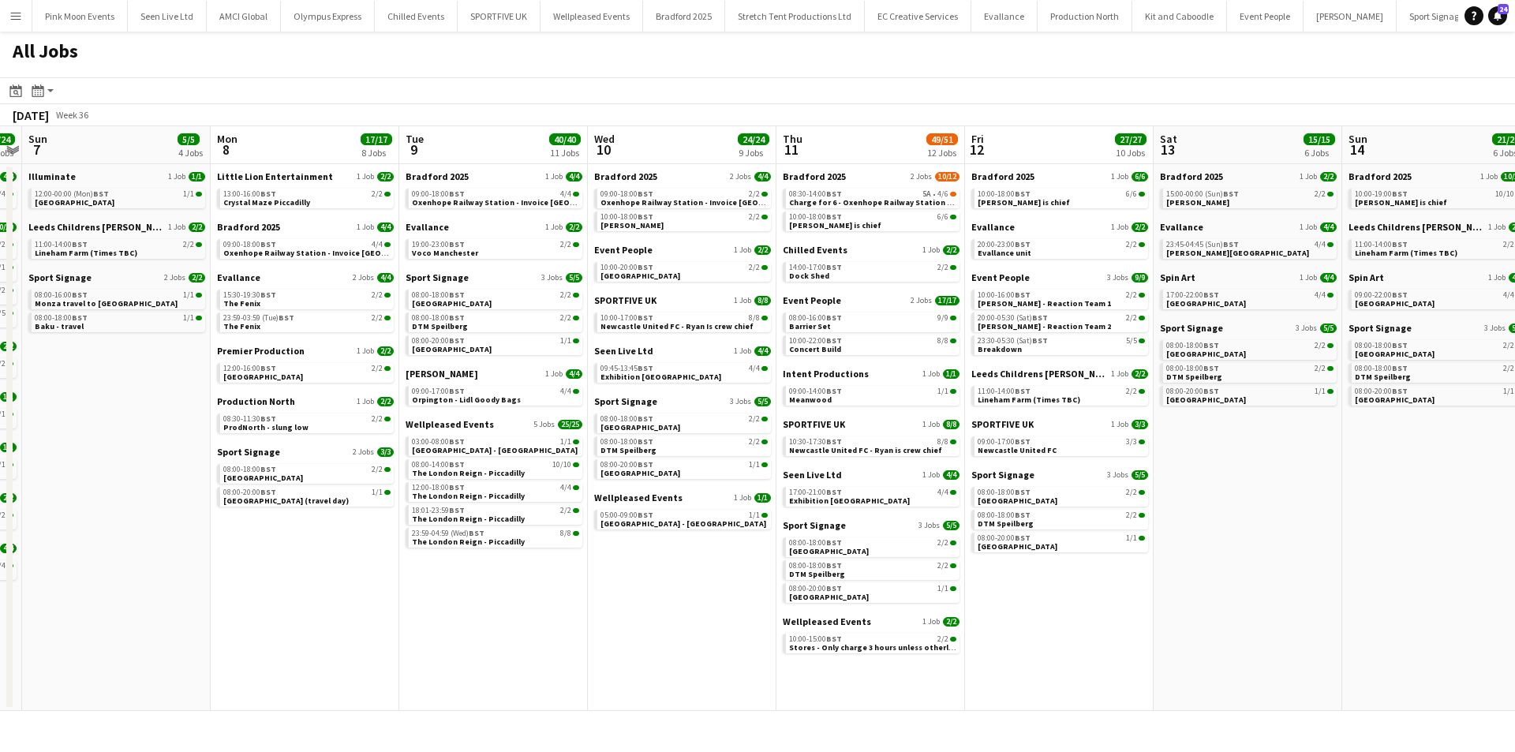
click at [280, 589] on app-date-cell "Little Lion Entertainment 1 Job [DATE] 13:00-16:00 BST 2/2 Crystal Maze Piccadi…" at bounding box center [305, 437] width 189 height 547
click at [283, 415] on div "08:30-11:30 BST 2/2" at bounding box center [306, 419] width 167 height 8
click at [321, 374] on link "12:00-16:00 BST 2/2 [GEOGRAPHIC_DATA]" at bounding box center [306, 372] width 167 height 18
